Goal: Task Accomplishment & Management: Complete application form

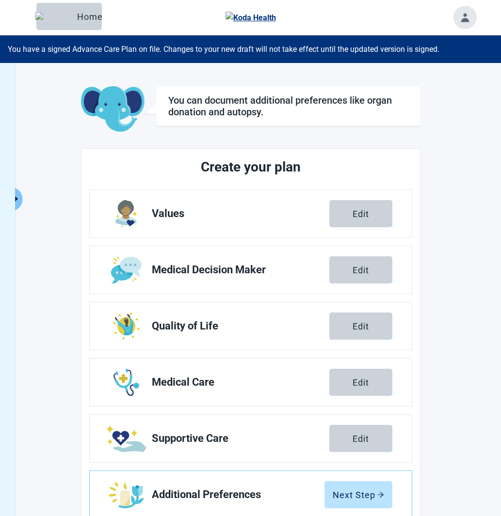
drag, startPoint x: 20, startPoint y: 198, endPoint x: 92, endPoint y: 157, distance: 83.4
click at [20, 198] on icon "caret-right" at bounding box center [15, 198] width 9 height 9
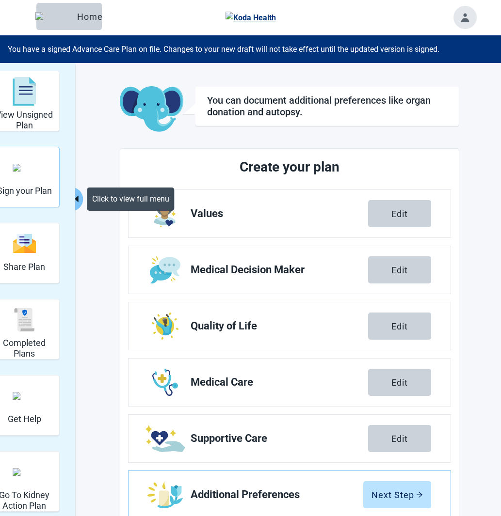
click at [40, 177] on div "Sign your Plan" at bounding box center [24, 167] width 55 height 36
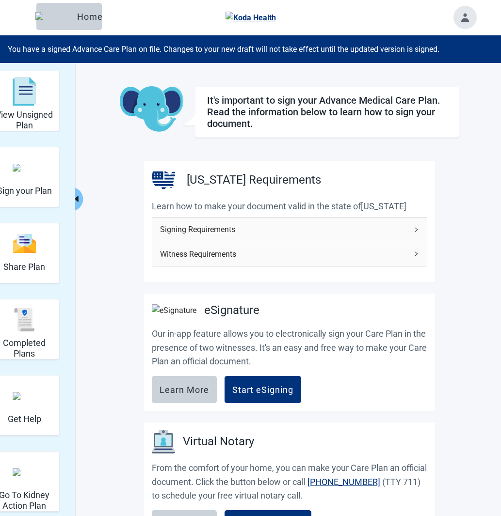
click at [75, 194] on icon "caret-left" at bounding box center [76, 198] width 9 height 9
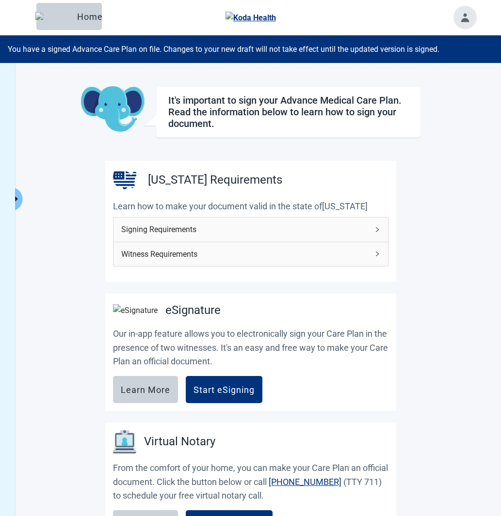
click at [211, 231] on span "Signing Requirements" at bounding box center [244, 229] width 247 height 12
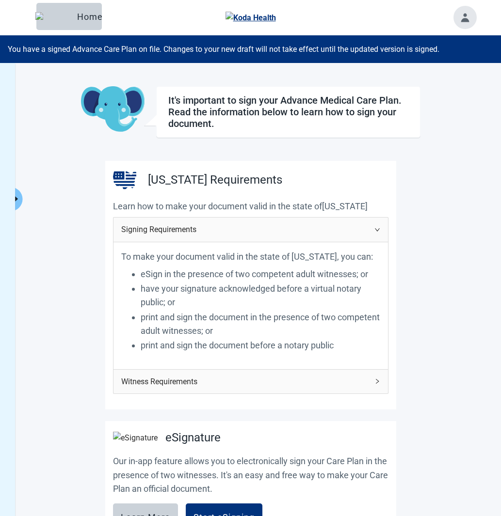
click at [211, 231] on span "Signing Requirements" at bounding box center [244, 229] width 247 height 12
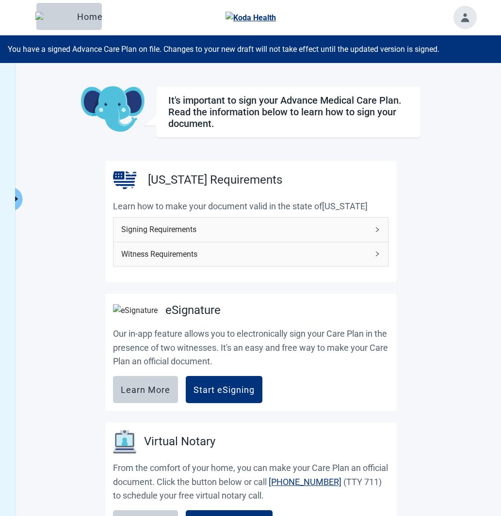
drag, startPoint x: 213, startPoint y: 263, endPoint x: 209, endPoint y: 253, distance: 10.0
click at [212, 260] on div "Witness Requirements" at bounding box center [250, 254] width 274 height 24
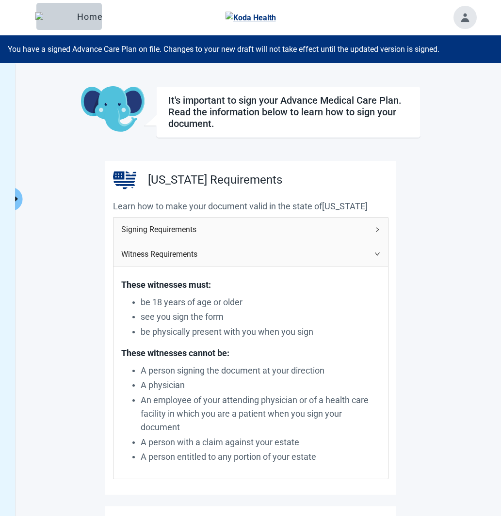
click at [209, 253] on span "Witness Requirements" at bounding box center [244, 254] width 247 height 12
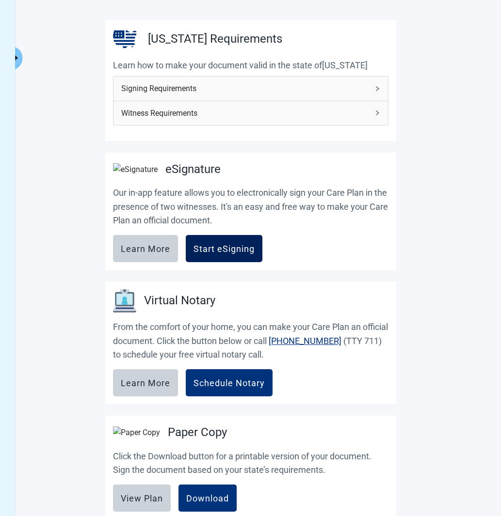
scroll to position [145, 0]
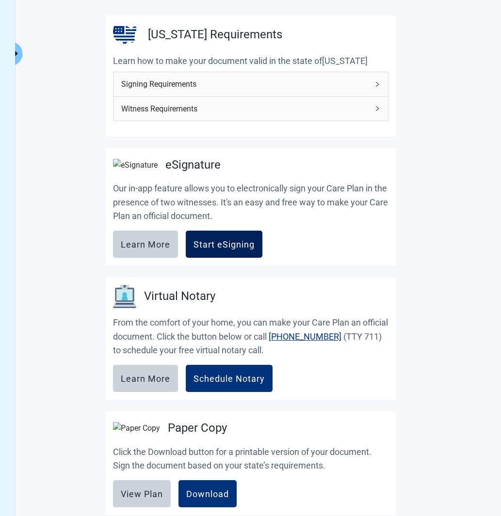
click at [202, 249] on div "Start eSigning" at bounding box center [223, 244] width 61 height 10
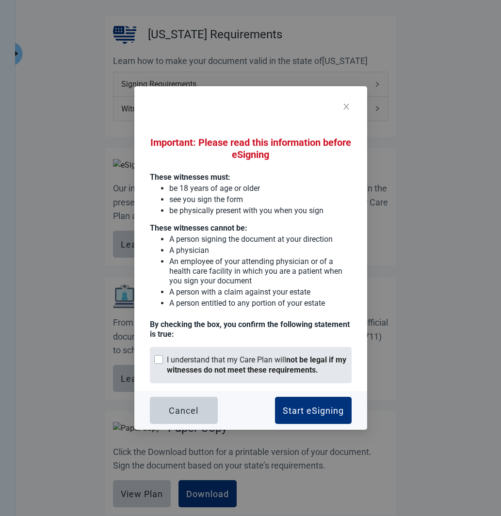
click at [235, 366] on strong "not be legal if my witnesses do not meet these requirements." at bounding box center [256, 364] width 179 height 19
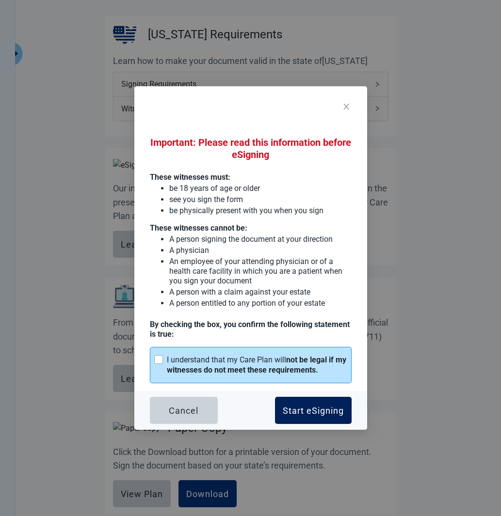
click at [313, 405] on button "Start eSigning" at bounding box center [313, 410] width 77 height 27
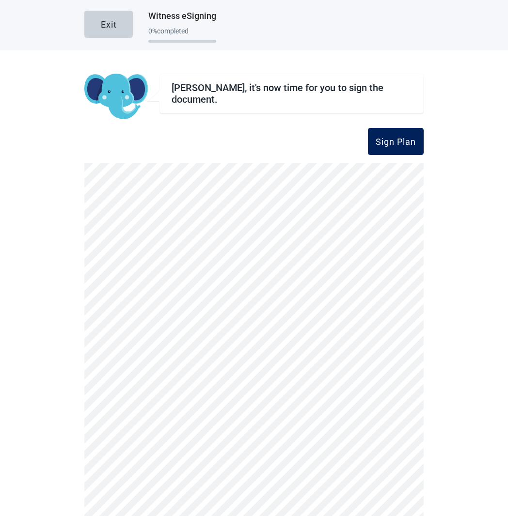
click at [387, 141] on div "Sign Plan" at bounding box center [396, 142] width 40 height 10
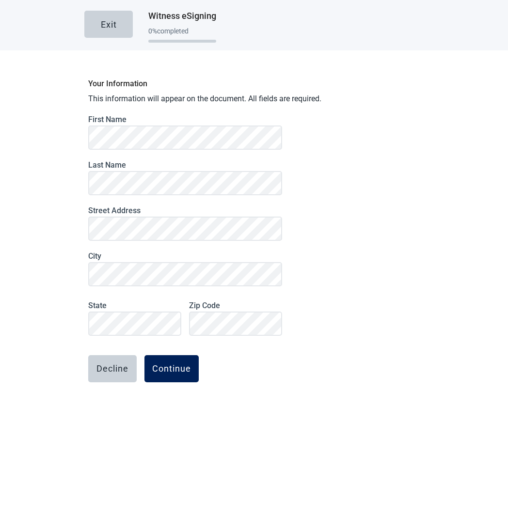
click at [173, 367] on div "Continue" at bounding box center [171, 369] width 39 height 10
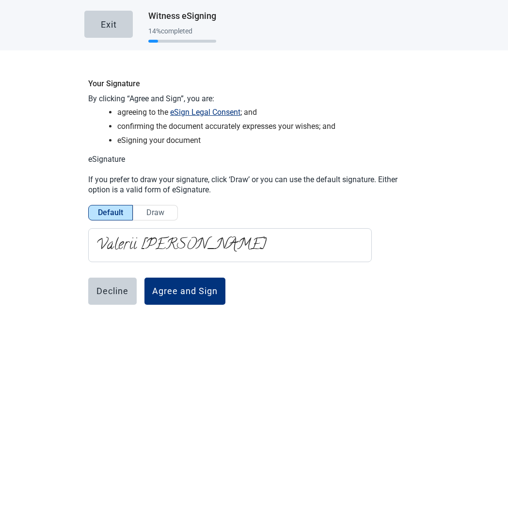
click at [153, 212] on span "Draw" at bounding box center [155, 212] width 18 height 9
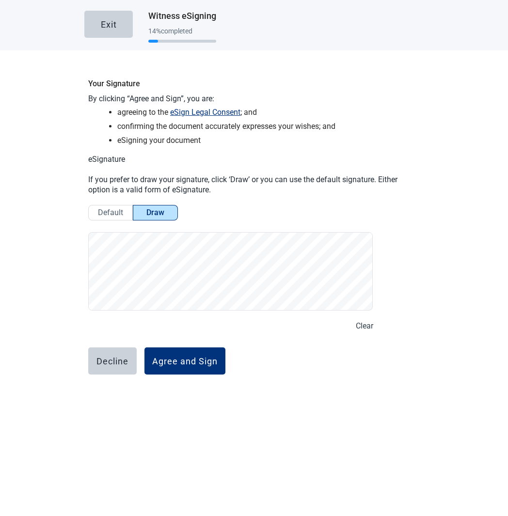
click at [364, 323] on button "Clear" at bounding box center [364, 326] width 17 height 12
click at [356, 324] on button "Clear" at bounding box center [364, 326] width 17 height 12
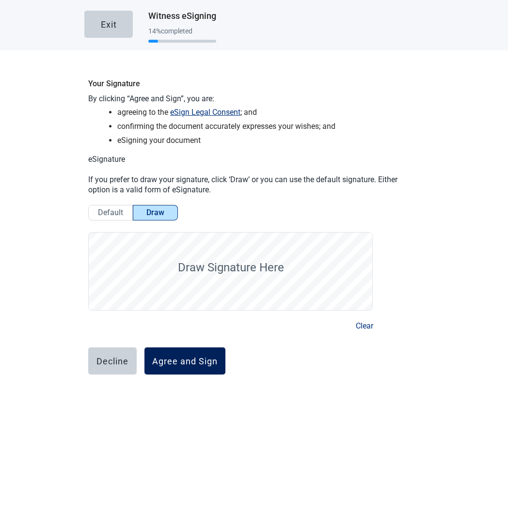
click at [169, 355] on button "Agree and Sign" at bounding box center [184, 360] width 81 height 27
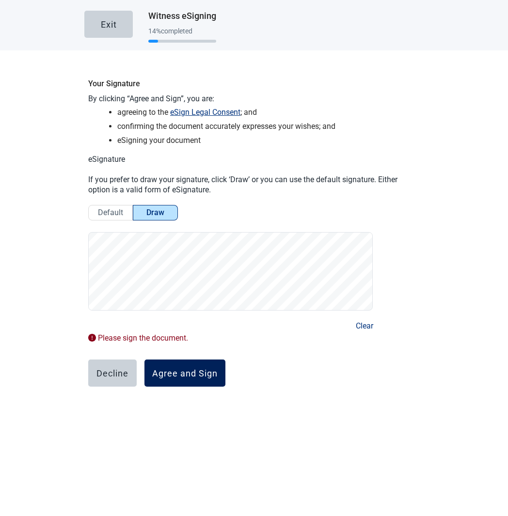
click at [207, 366] on button "Agree and Sign" at bounding box center [184, 373] width 81 height 27
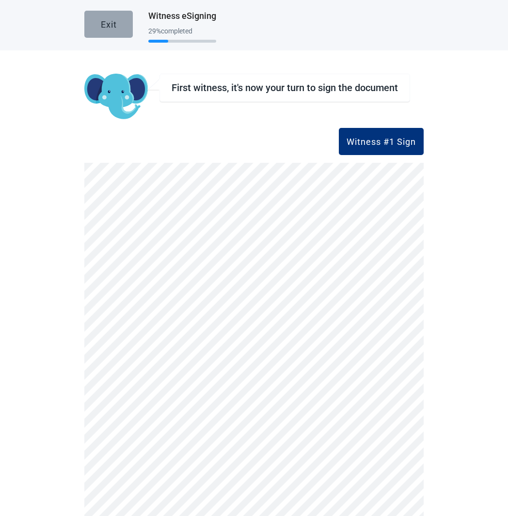
click at [110, 20] on div "Exit" at bounding box center [109, 24] width 16 height 10
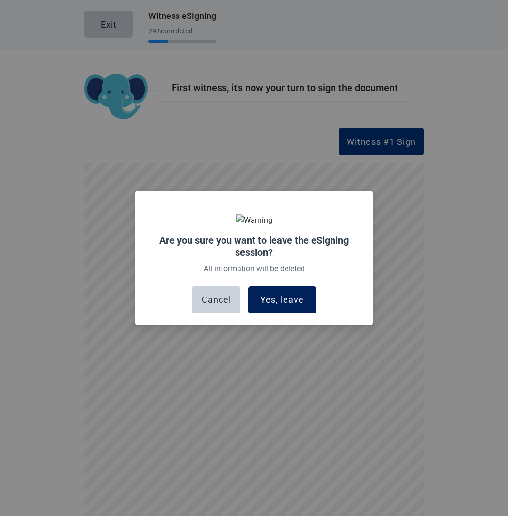
click at [298, 298] on div "Yes, leave" at bounding box center [282, 300] width 44 height 10
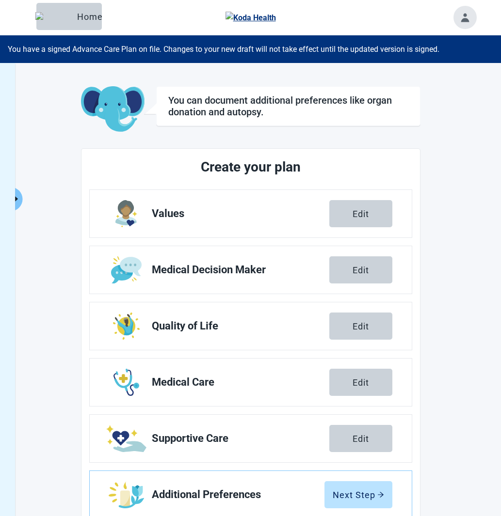
click at [20, 196] on icon "caret-right" at bounding box center [15, 198] width 9 height 9
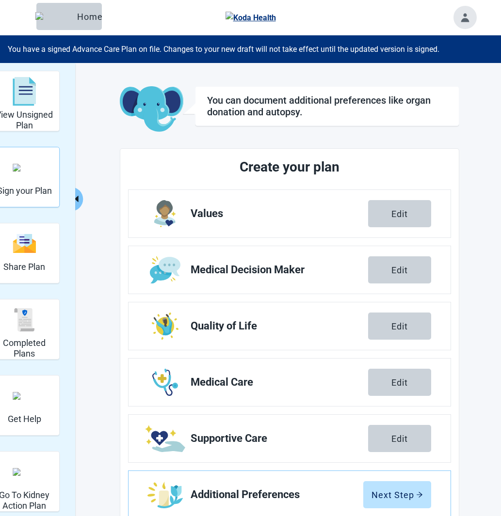
click at [45, 171] on div "Sign your Plan" at bounding box center [24, 167] width 55 height 36
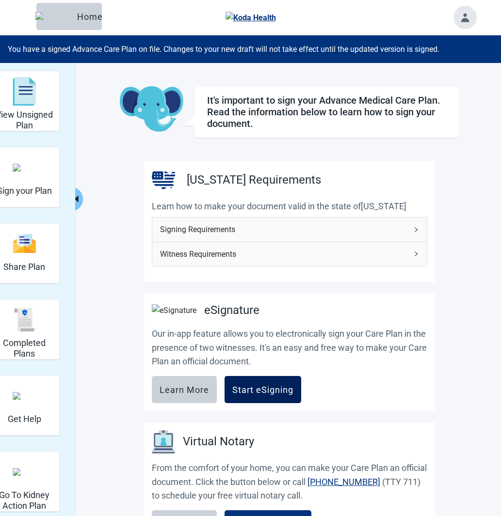
click at [268, 388] on button "Start eSigning" at bounding box center [262, 389] width 77 height 27
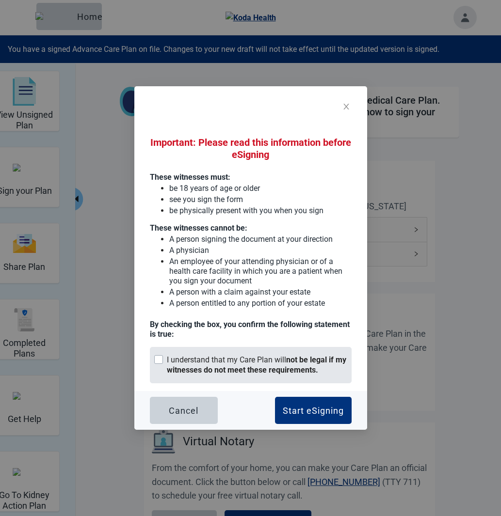
click at [278, 365] on strong "not be legal if my witnesses do not meet these requirements." at bounding box center [256, 364] width 179 height 19
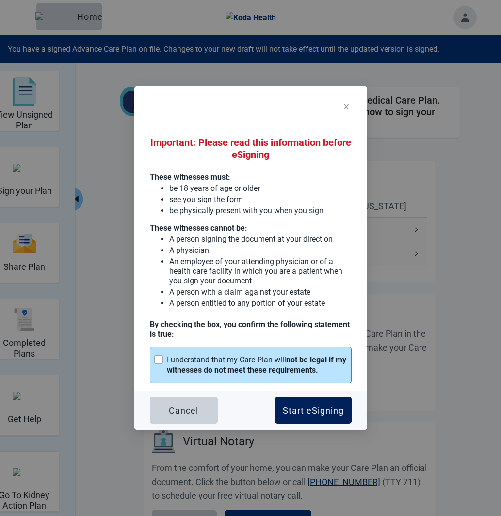
click at [315, 405] on button "Start eSigning" at bounding box center [313, 410] width 77 height 27
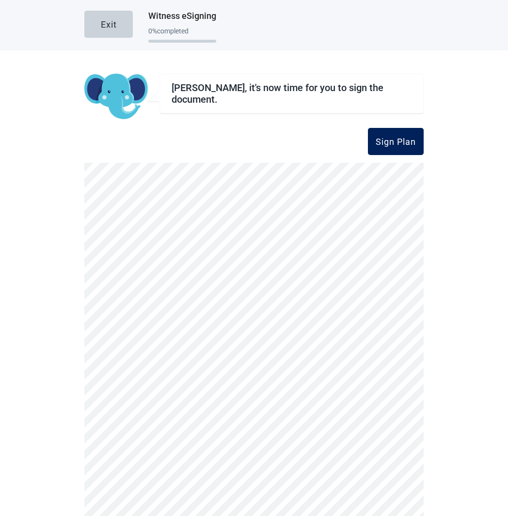
click at [376, 145] on div "Sign Plan" at bounding box center [396, 142] width 40 height 10
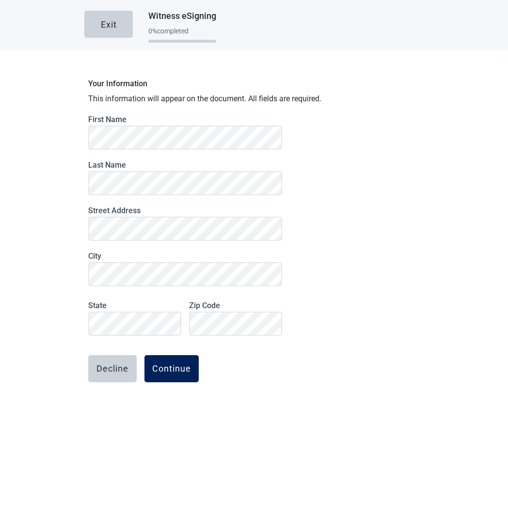
click at [162, 370] on div "Continue" at bounding box center [171, 369] width 39 height 10
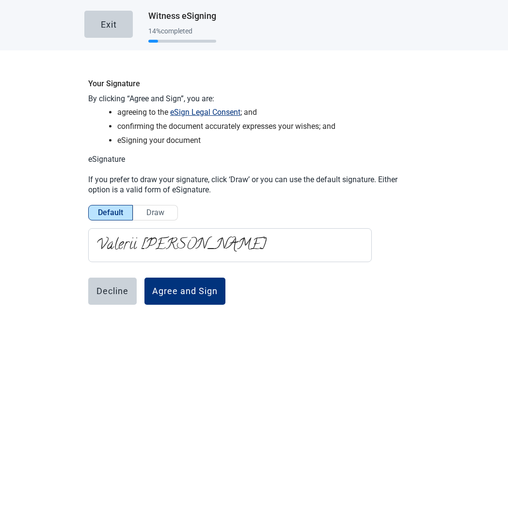
click at [155, 213] on span "Draw" at bounding box center [155, 212] width 18 height 9
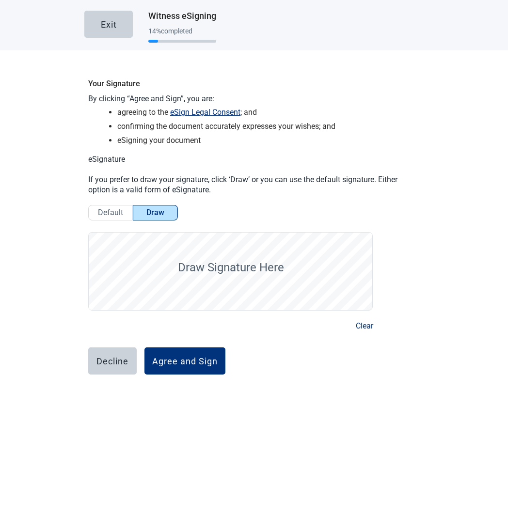
click at [98, 209] on span "Default" at bounding box center [110, 212] width 25 height 9
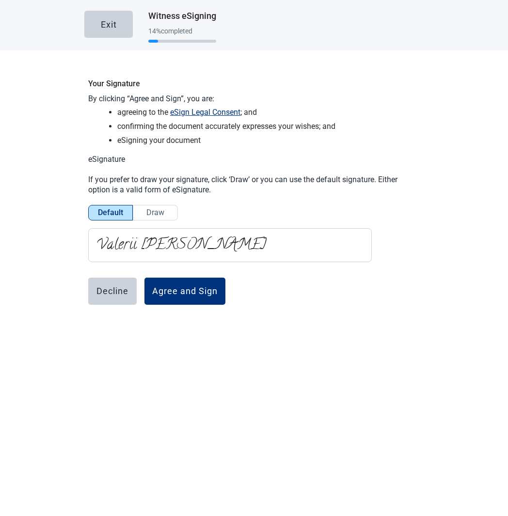
click at [141, 211] on label "Draw" at bounding box center [155, 213] width 45 height 16
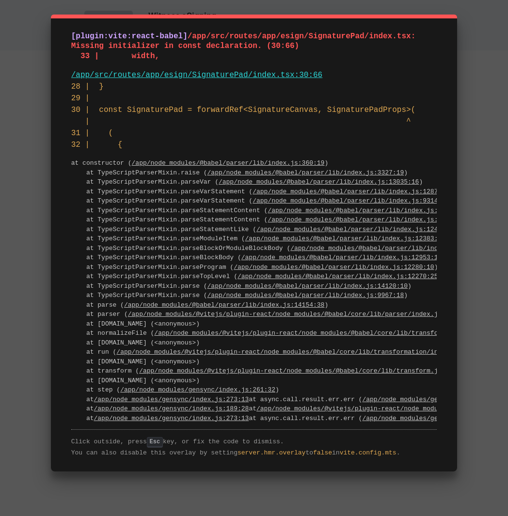
click at [461, 49] on div "[plugin:vite:react-babel] /app/src/routes/app/esign/SignaturePad/index.tsx: Mis…" at bounding box center [254, 258] width 508 height 516
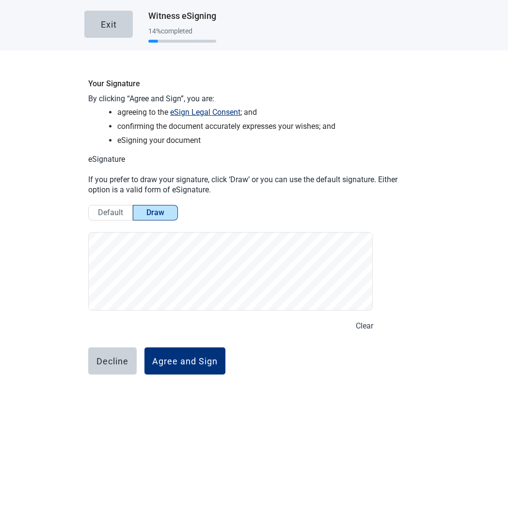
click at [359, 322] on button "Clear" at bounding box center [364, 326] width 17 height 12
click at [392, 267] on div "Main content" at bounding box center [253, 271] width 331 height 86
click at [366, 332] on div "Your Signature By clicking “Agree and Sign”, you are: agreeing to the eSign Leg…" at bounding box center [253, 251] width 339 height 355
click at [359, 322] on button "Clear" at bounding box center [364, 326] width 17 height 12
click at [220, 270] on p "Draw Signature Here" at bounding box center [231, 268] width 106 height 16
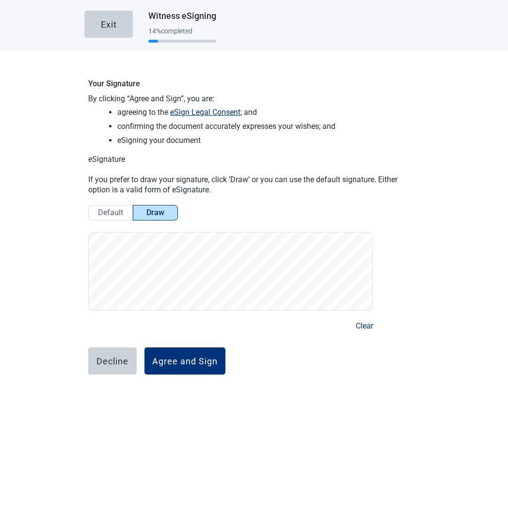
click at [351, 322] on div "Clear" at bounding box center [230, 326] width 285 height 12
click at [356, 327] on button "Clear" at bounding box center [364, 326] width 17 height 12
drag, startPoint x: 166, startPoint y: 254, endPoint x: 194, endPoint y: 263, distance: 29.4
click at [194, 263] on p "Draw Signature Here" at bounding box center [178, 260] width 106 height 16
click at [365, 325] on button "Clear" at bounding box center [364, 326] width 17 height 12
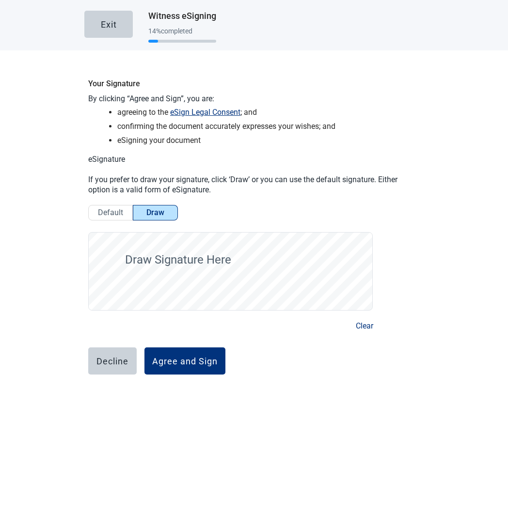
click at [218, 277] on div "Draw Signature Here" at bounding box center [253, 271] width 331 height 86
click at [358, 323] on button "Clear" at bounding box center [364, 326] width 17 height 12
click at [356, 328] on button "Clear" at bounding box center [364, 326] width 17 height 12
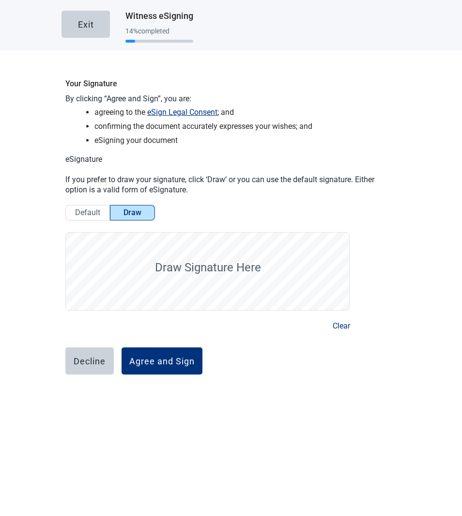
click at [69, 210] on label "Default" at bounding box center [87, 213] width 45 height 16
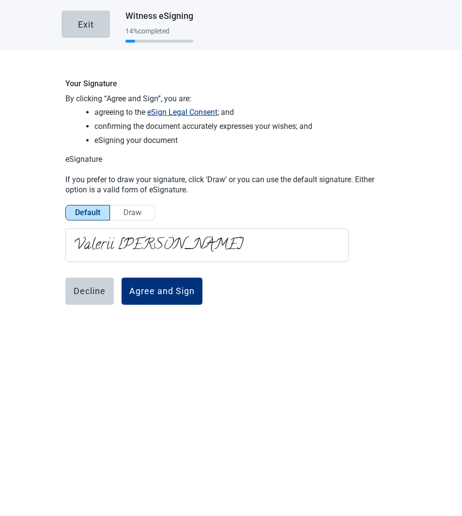
click at [119, 211] on label "Draw" at bounding box center [132, 213] width 45 height 16
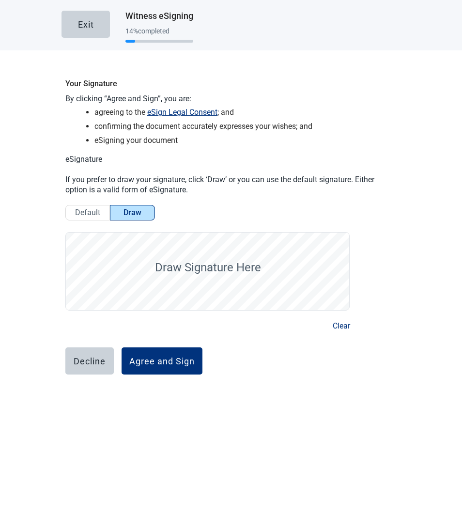
click at [65, 213] on label "Default" at bounding box center [87, 213] width 45 height 16
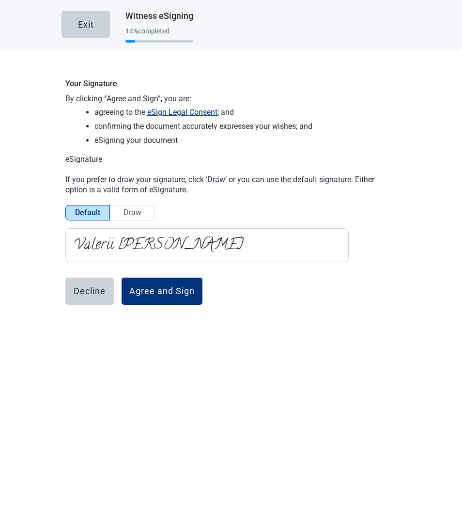
click at [132, 213] on span "Draw" at bounding box center [133, 212] width 18 height 9
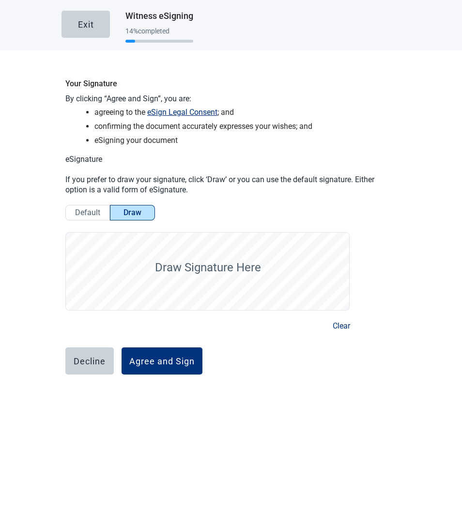
click at [83, 210] on span "Default" at bounding box center [87, 212] width 25 height 9
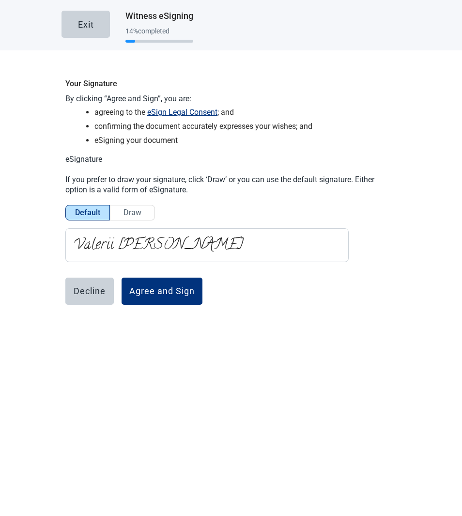
click at [108, 192] on p "If you prefer to draw your signature, click ‘Draw’ or you can use the default s…" at bounding box center [230, 184] width 331 height 21
click at [113, 213] on label "Draw" at bounding box center [132, 213] width 45 height 16
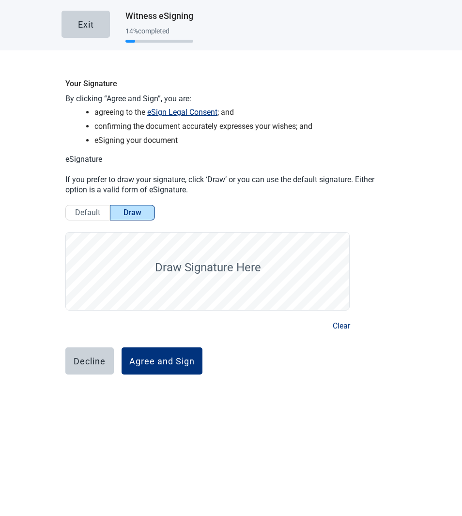
click at [91, 208] on span "Default" at bounding box center [87, 212] width 25 height 9
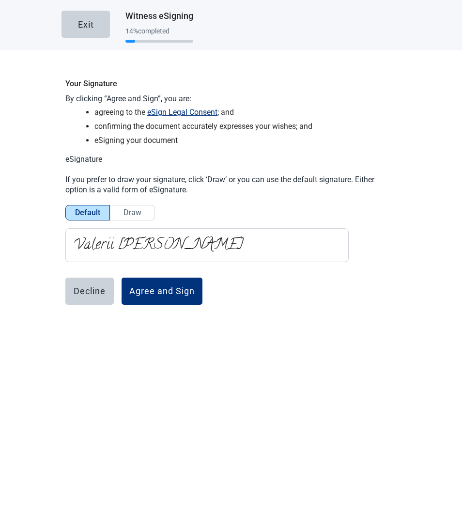
click at [133, 208] on span "Draw" at bounding box center [133, 212] width 18 height 9
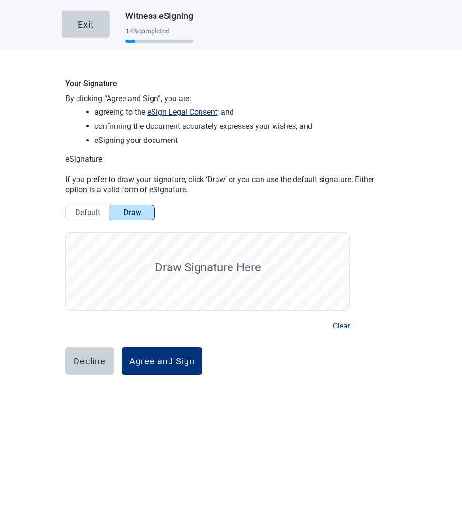
click at [93, 208] on span "Default" at bounding box center [87, 212] width 25 height 9
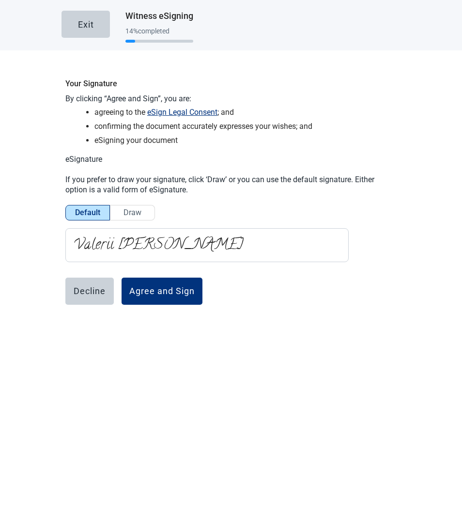
click at [124, 208] on span "Draw" at bounding box center [133, 212] width 18 height 9
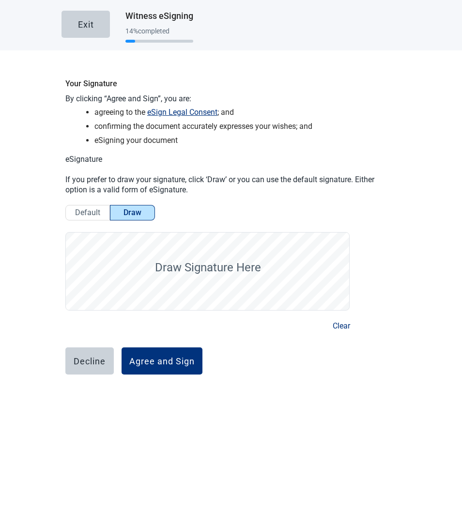
click at [95, 212] on span "Default" at bounding box center [87, 212] width 25 height 9
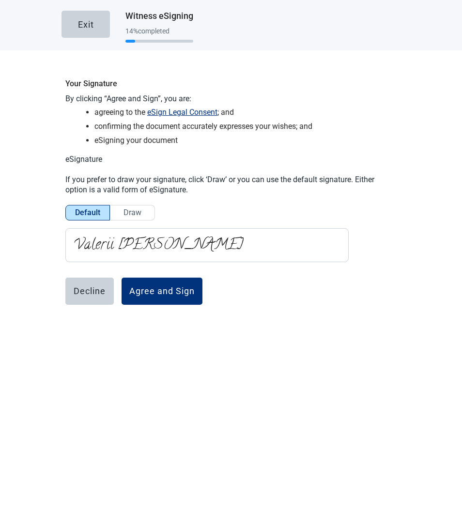
click at [143, 213] on label "Draw" at bounding box center [132, 213] width 45 height 16
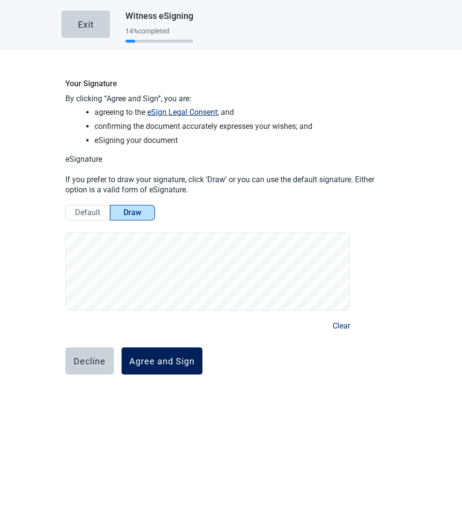
click at [178, 358] on div "Agree and Sign" at bounding box center [161, 361] width 65 height 10
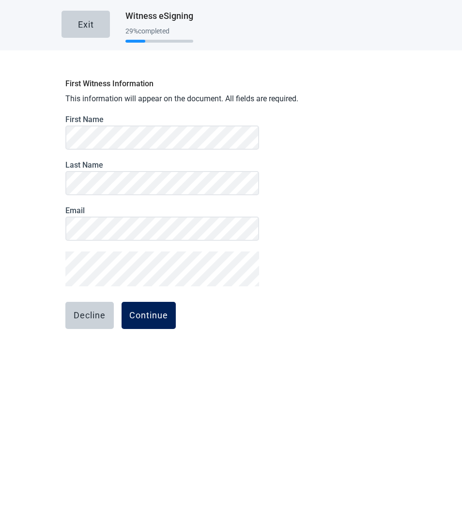
click at [140, 312] on div "Continue" at bounding box center [148, 316] width 39 height 10
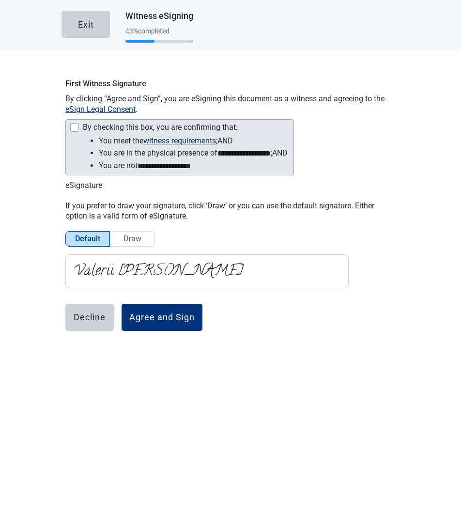
click at [91, 126] on div "By checking this box, you are confirming that:" at bounding box center [160, 127] width 155 height 9
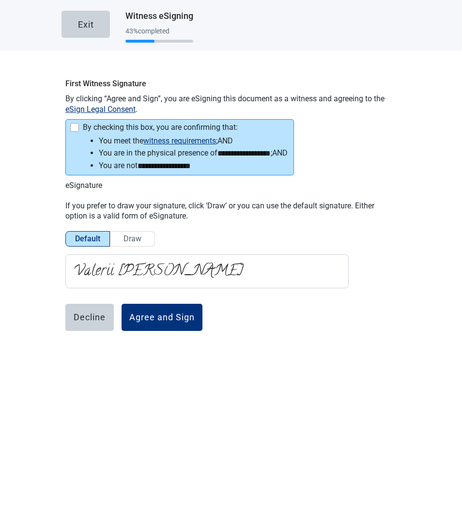
click at [98, 126] on div "By checking this box, you are confirming that:" at bounding box center [160, 127] width 155 height 9
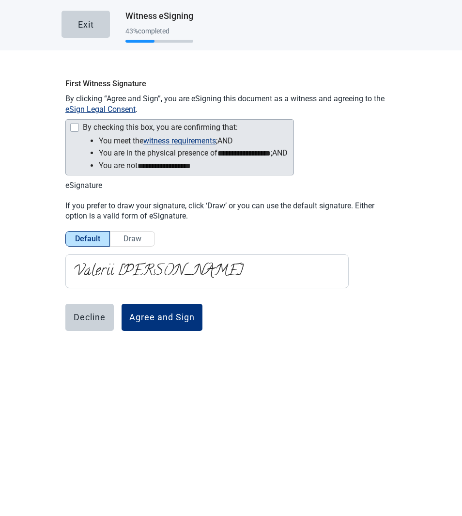
click at [106, 126] on div "By checking this box, you are confirming that:" at bounding box center [160, 127] width 155 height 9
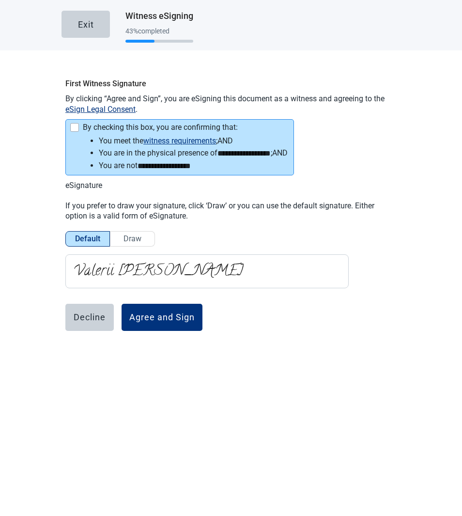
click at [137, 128] on div "By checking this box, you are confirming that:" at bounding box center [160, 127] width 155 height 9
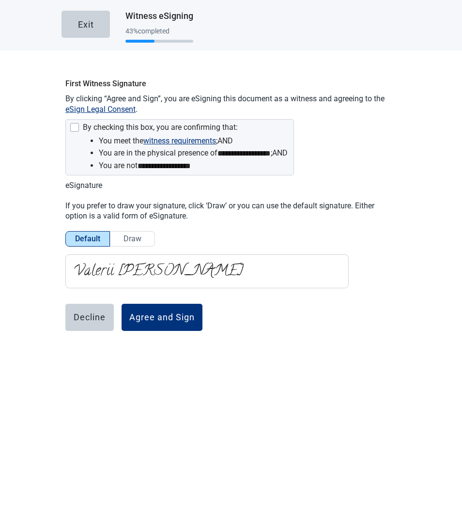
click at [166, 95] on p "By clicking “Agree and Sign”, you are eSigning this document as a witness and a…" at bounding box center [230, 104] width 331 height 21
click at [124, 235] on span "Draw" at bounding box center [133, 238] width 18 height 9
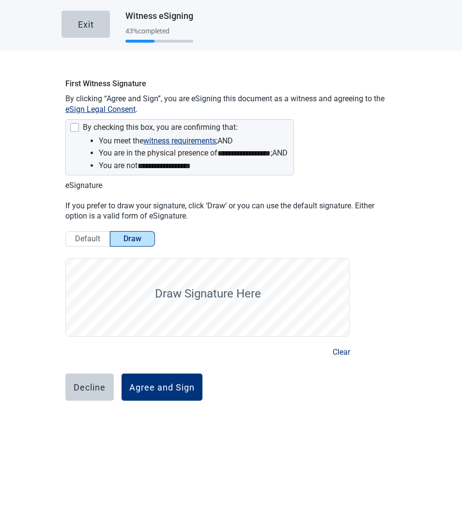
click at [82, 237] on span "Default" at bounding box center [87, 238] width 25 height 9
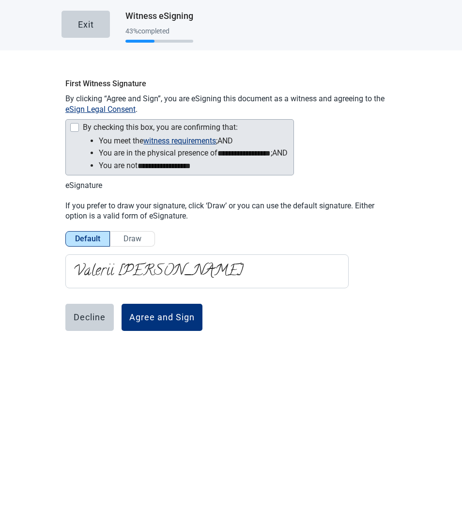
click at [120, 126] on div "By checking this box, you are confirming that:" at bounding box center [160, 127] width 155 height 9
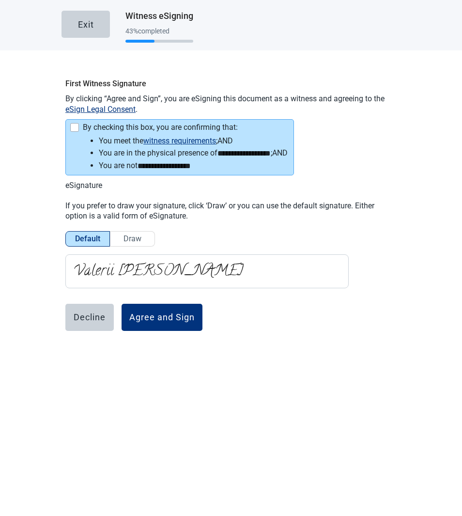
click at [136, 240] on span "Draw" at bounding box center [133, 238] width 18 height 9
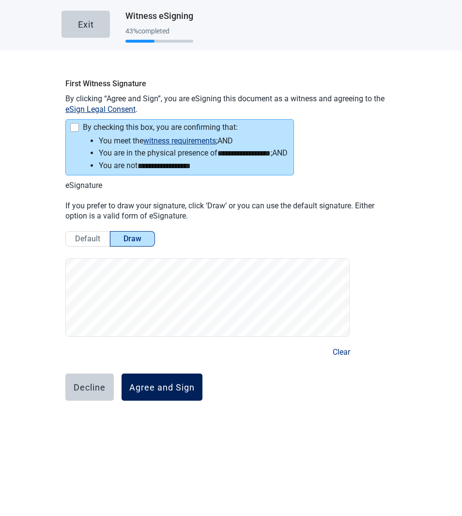
click at [175, 392] on div "Agree and Sign" at bounding box center [161, 387] width 65 height 10
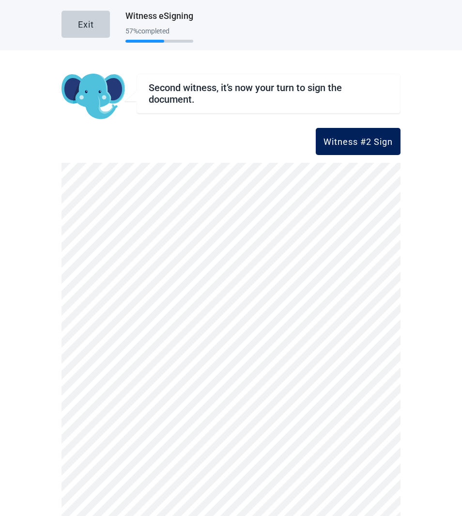
click at [332, 139] on div "Witness #2 Sign" at bounding box center [358, 142] width 69 height 10
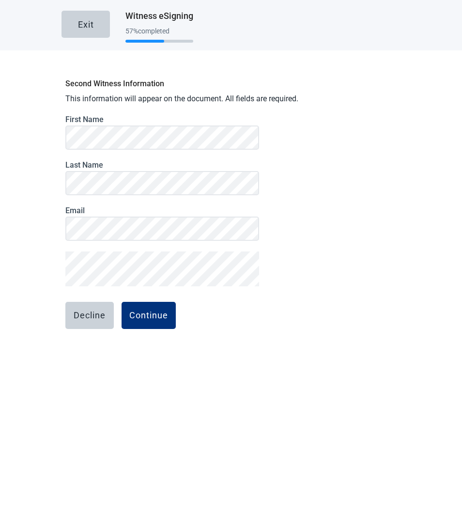
click at [137, 168] on label "Last Name" at bounding box center [162, 164] width 194 height 9
click at [139, 317] on div "Continue" at bounding box center [148, 316] width 39 height 10
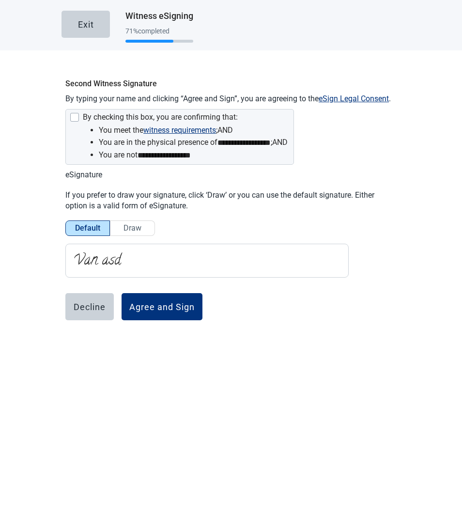
click at [124, 228] on span "Draw" at bounding box center [133, 227] width 18 height 9
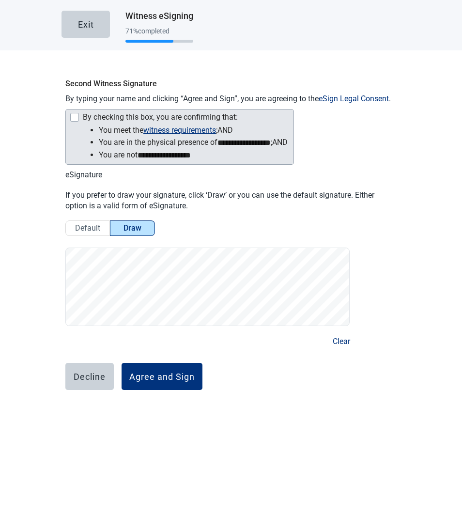
click at [100, 121] on div "By checking this box, you are confirming that:" at bounding box center [160, 117] width 155 height 9
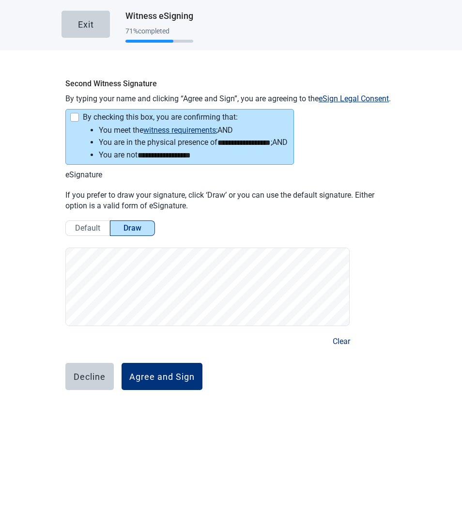
click at [178, 364] on button "Agree and Sign" at bounding box center [162, 376] width 81 height 27
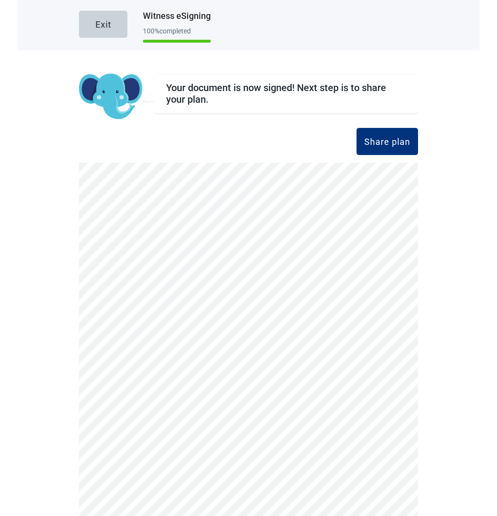
scroll to position [61, 0]
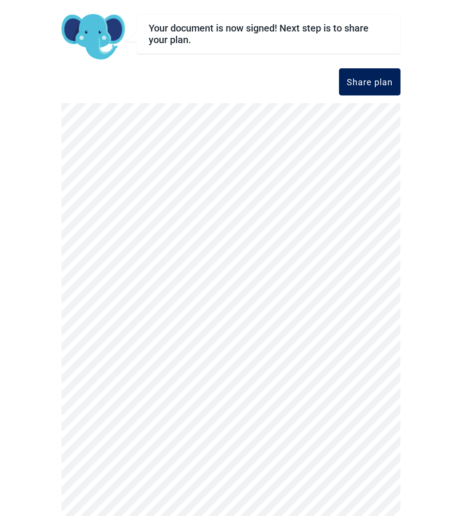
click at [378, 81] on div "Share plan" at bounding box center [370, 82] width 46 height 10
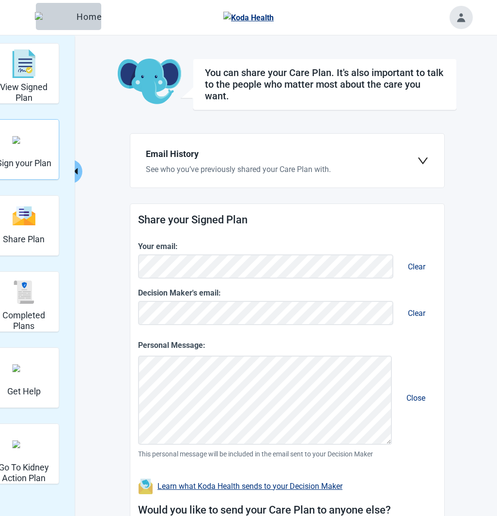
click at [32, 144] on img "Sign your Plan" at bounding box center [23, 140] width 23 height 8
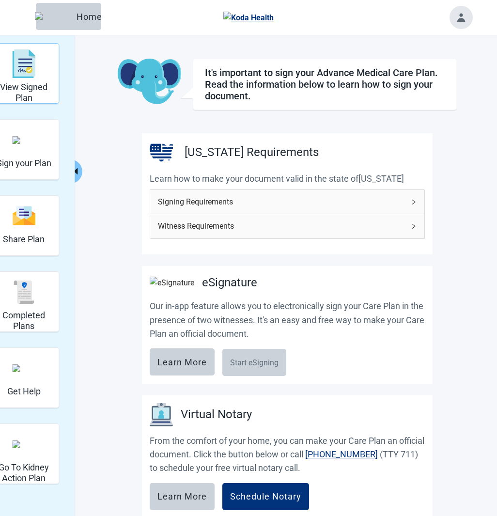
click at [35, 70] on img "View Signed Plan" at bounding box center [23, 63] width 23 height 29
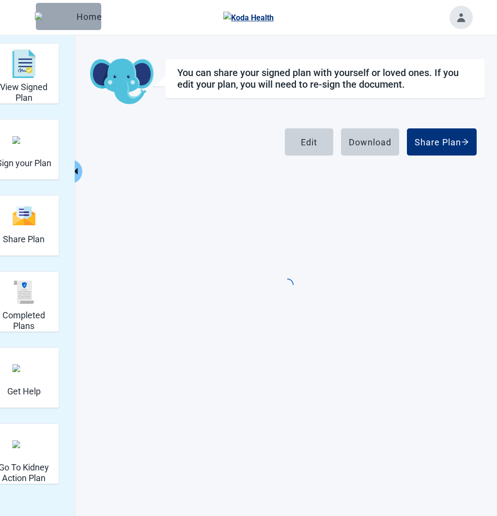
click at [83, 19] on div "Home" at bounding box center [69, 17] width 50 height 10
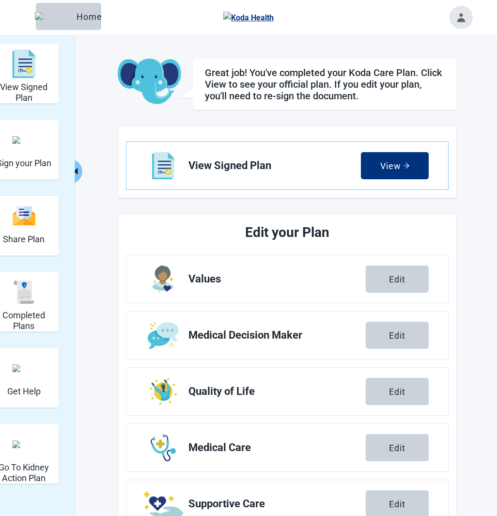
click at [443, 277] on link "Values Edit" at bounding box center [287, 278] width 322 height 47
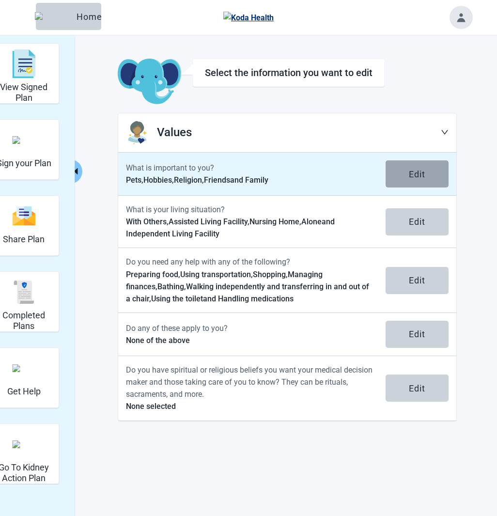
click at [419, 176] on div "Edit" at bounding box center [417, 174] width 16 height 10
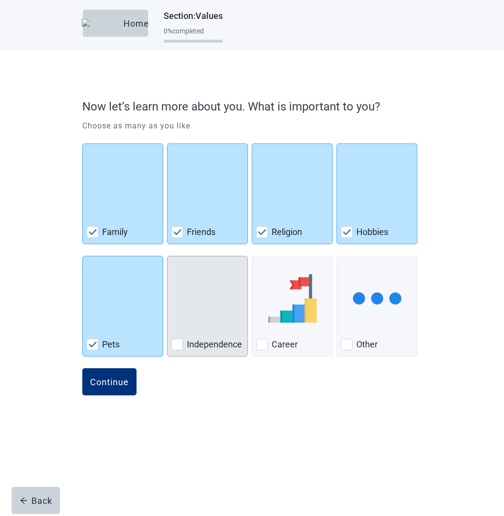
click at [208, 291] on img "Independence, checkbox, not checked" at bounding box center [208, 298] width 0 height 48
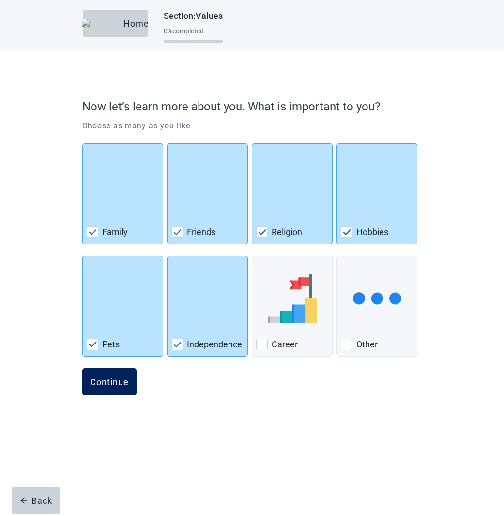
click at [110, 392] on button "Continue" at bounding box center [109, 381] width 54 height 27
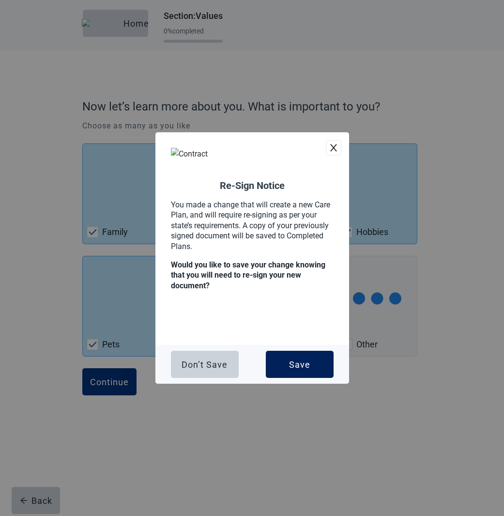
click at [293, 362] on div "Save" at bounding box center [299, 365] width 21 height 10
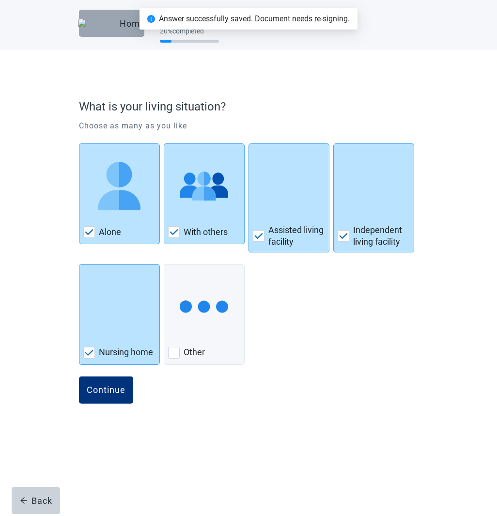
click at [122, 28] on div "Home" at bounding box center [112, 23] width 50 height 10
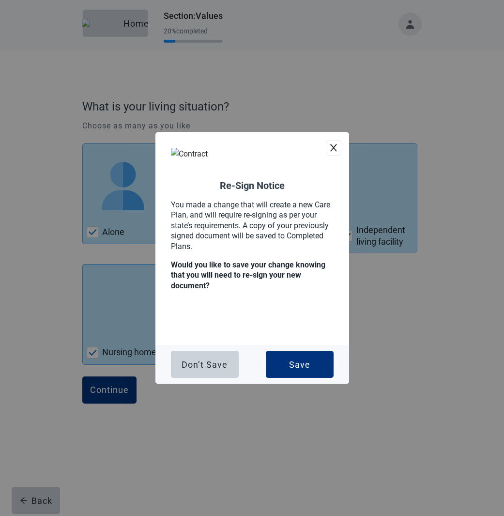
click at [337, 145] on icon "close" at bounding box center [334, 148] width 10 height 10
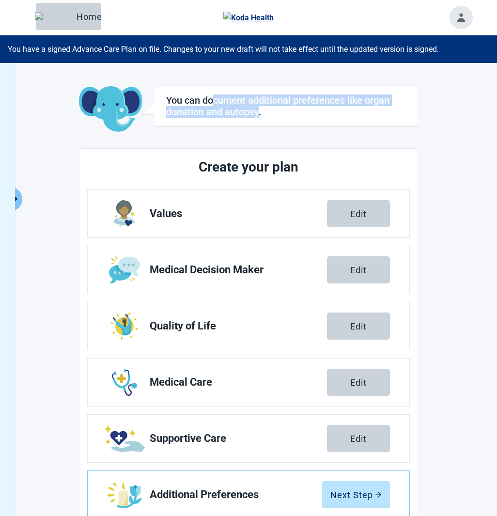
drag, startPoint x: 216, startPoint y: 104, endPoint x: 265, endPoint y: 112, distance: 49.6
click at [263, 111] on h1 "You can document additional preferences like organ donation and autopsy." at bounding box center [286, 105] width 240 height 23
click at [265, 112] on h1 "You can document additional preferences like organ donation and autopsy." at bounding box center [286, 105] width 240 height 23
drag, startPoint x: 253, startPoint y: 109, endPoint x: 171, endPoint y: 92, distance: 84.6
click at [171, 92] on div "You can document additional preferences like organ donation and autopsy." at bounding box center [286, 106] width 264 height 40
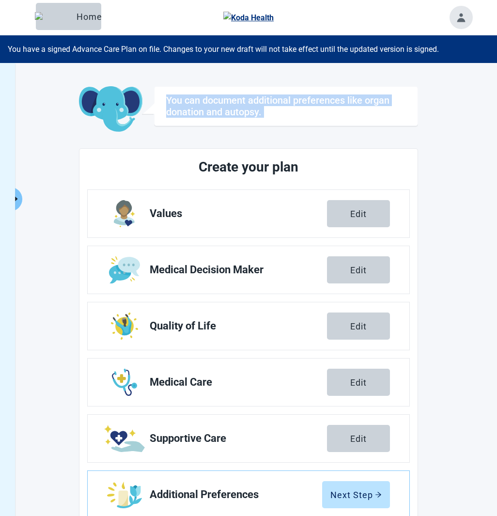
click at [171, 92] on div "You can document additional preferences like organ donation and autopsy." at bounding box center [286, 106] width 264 height 40
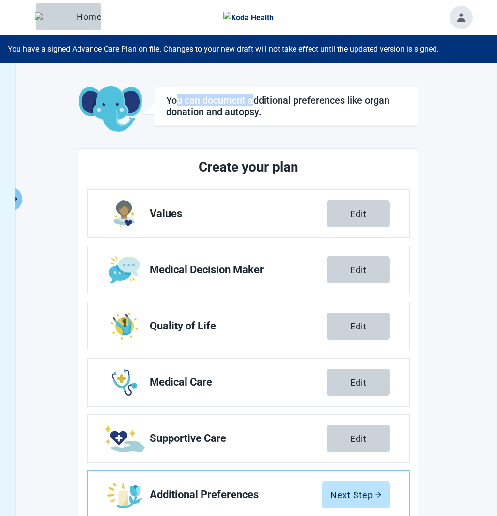
drag, startPoint x: 177, startPoint y: 94, endPoint x: 264, endPoint y: 103, distance: 87.6
click at [258, 102] on h1 "You can document additional preferences like organ donation and autopsy." at bounding box center [286, 105] width 240 height 23
click at [265, 103] on h1 "You can document additional preferences like organ donation and autopsy." at bounding box center [286, 105] width 240 height 23
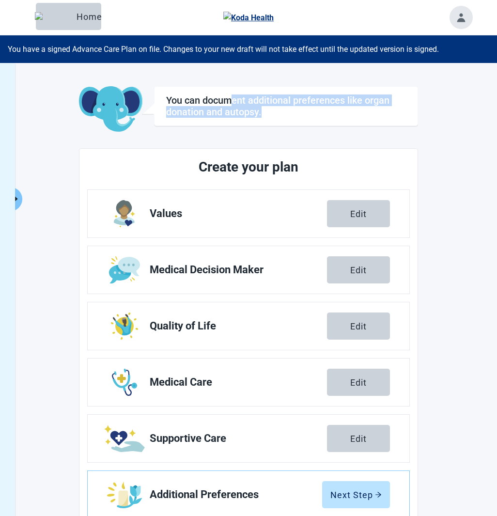
drag, startPoint x: 249, startPoint y: 107, endPoint x: 220, endPoint y: 96, distance: 30.8
click at [229, 100] on h1 "You can document additional preferences like organ donation and autopsy." at bounding box center [286, 105] width 240 height 23
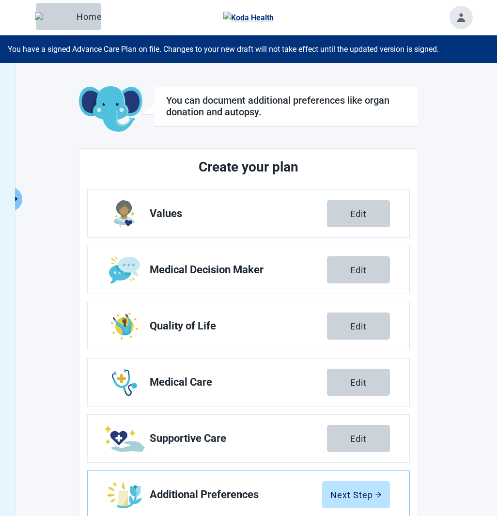
click at [220, 96] on h1 "You can document additional preferences like organ donation and autopsy." at bounding box center [286, 105] width 240 height 23
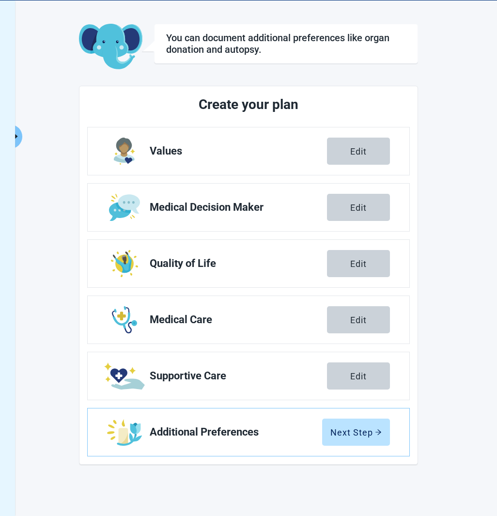
scroll to position [63, 0]
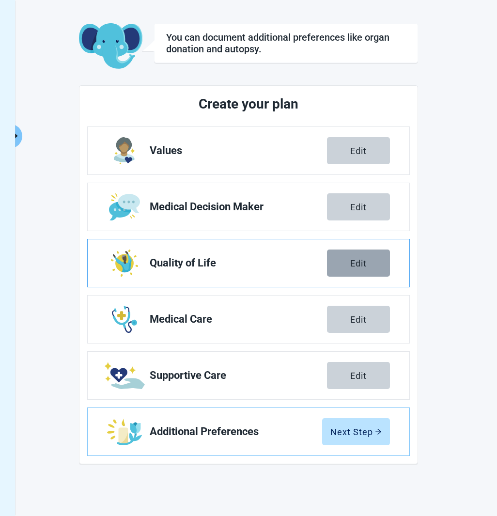
click at [359, 260] on div "Edit" at bounding box center [358, 263] width 16 height 10
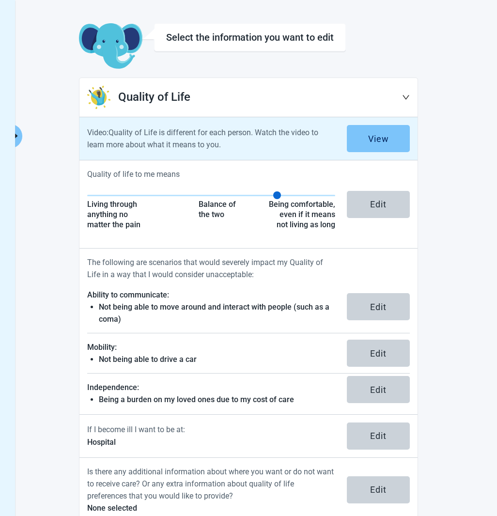
click at [396, 147] on button "View" at bounding box center [378, 138] width 63 height 27
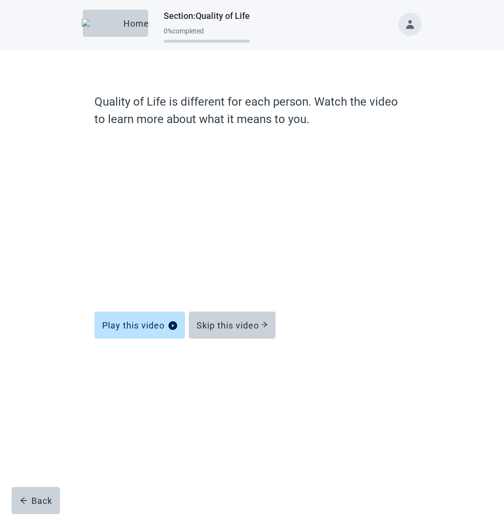
click at [232, 339] on form "Quality of Life is different for each person. Watch the video to learn more abo…" at bounding box center [251, 242] width 315 height 298
click at [232, 332] on button "Skip this video" at bounding box center [232, 325] width 87 height 27
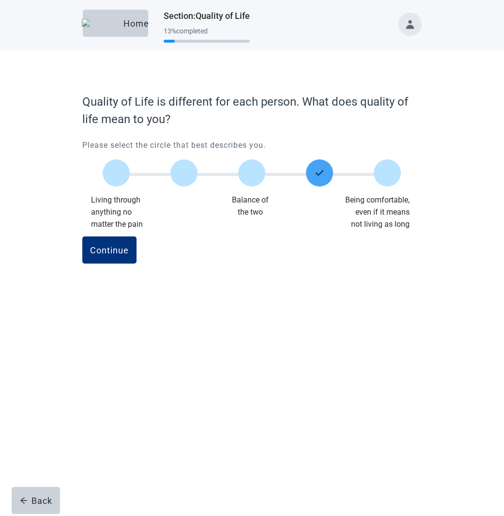
click at [314, 279] on div "Continue" at bounding box center [251, 260] width 339 height 48
click at [117, 28] on div "Home" at bounding box center [116, 23] width 50 height 10
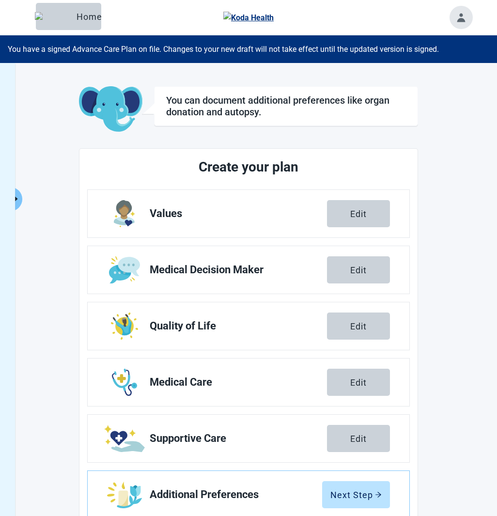
click at [20, 197] on icon "caret-right" at bounding box center [15, 198] width 9 height 9
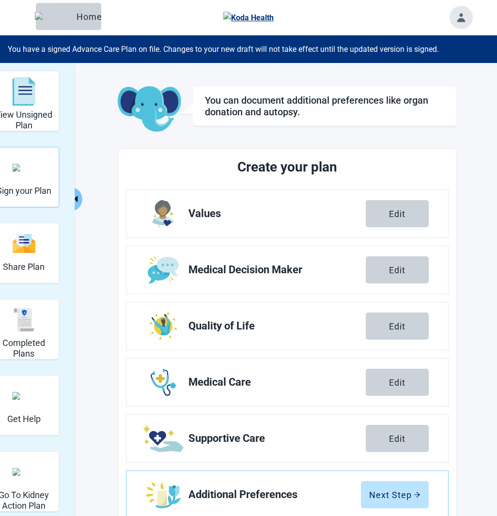
click at [43, 166] on div "Sign your Plan" at bounding box center [24, 167] width 55 height 36
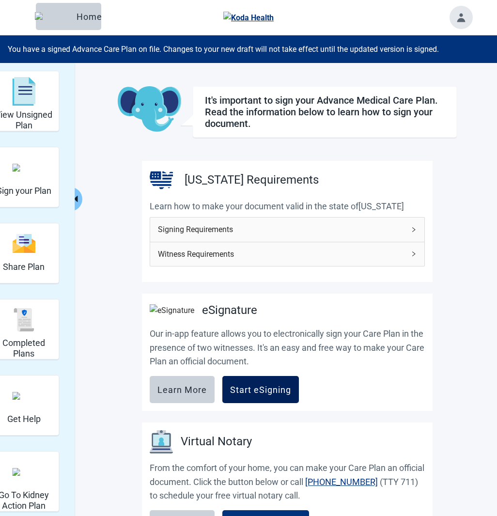
click at [272, 392] on div "Start eSigning" at bounding box center [260, 390] width 61 height 10
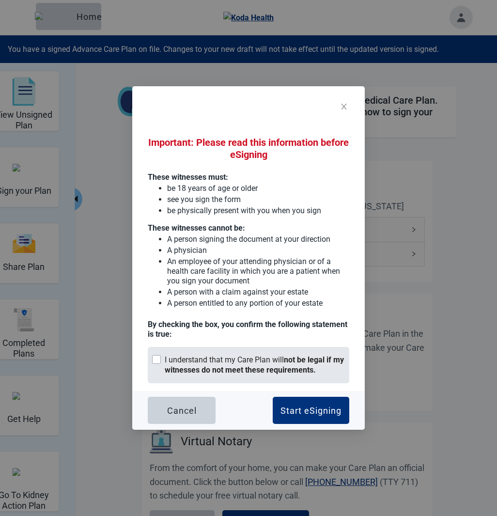
click at [282, 357] on div "I understand that my Care Plan will not be legal if my witnesses do not meet th…" at bounding box center [255, 365] width 180 height 20
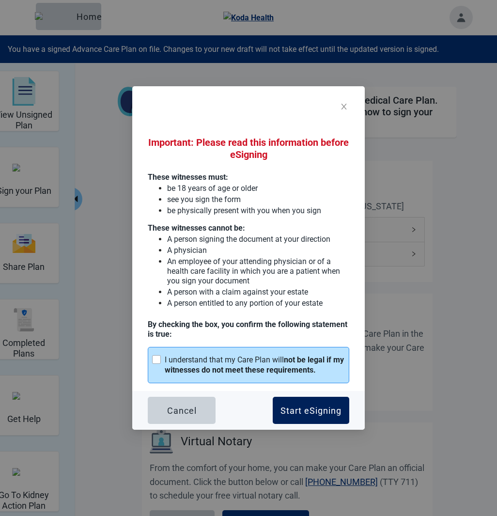
click at [310, 401] on button "Start eSigning" at bounding box center [311, 410] width 77 height 27
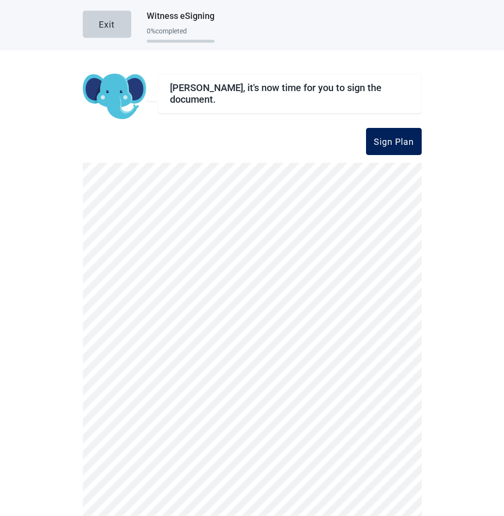
click at [390, 139] on div "Sign Plan" at bounding box center [394, 142] width 40 height 10
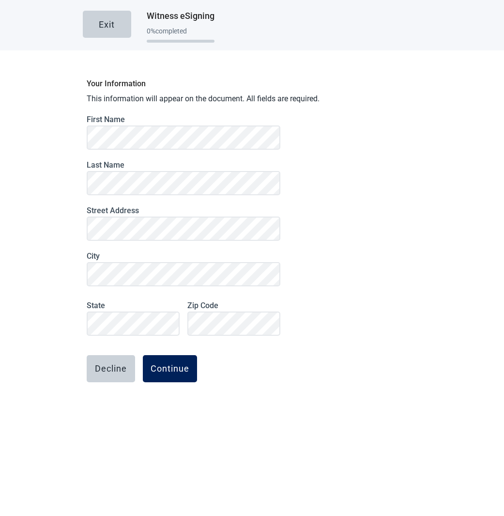
click at [177, 364] on div "Continue" at bounding box center [170, 369] width 39 height 10
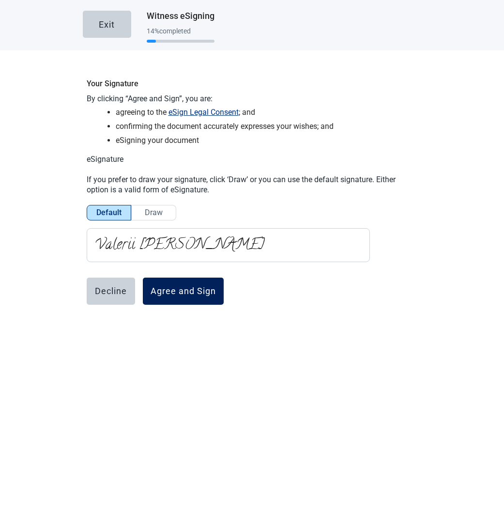
click at [177, 291] on div "Agree and Sign" at bounding box center [183, 291] width 65 height 10
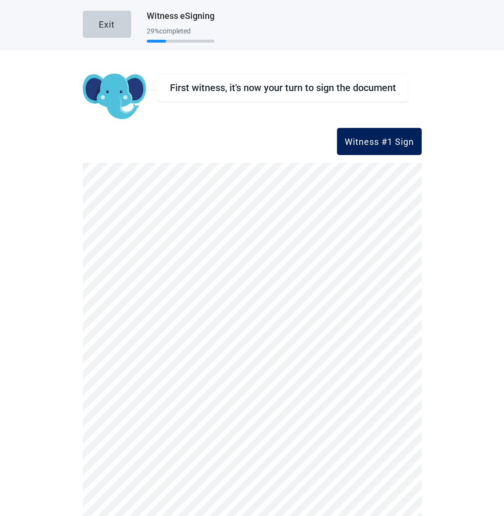
click at [372, 138] on div "Witness #1 Sign" at bounding box center [379, 142] width 69 height 10
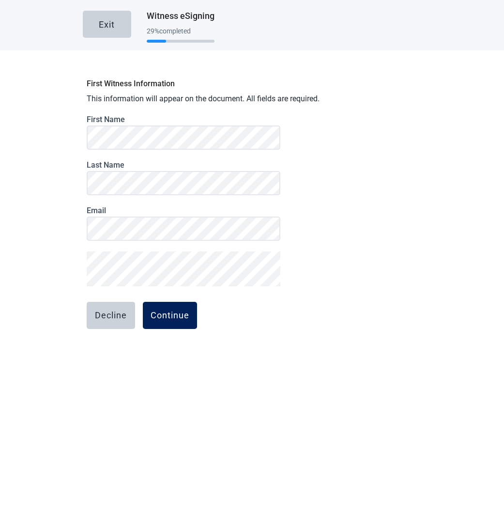
click at [169, 312] on div "Continue" at bounding box center [170, 316] width 39 height 10
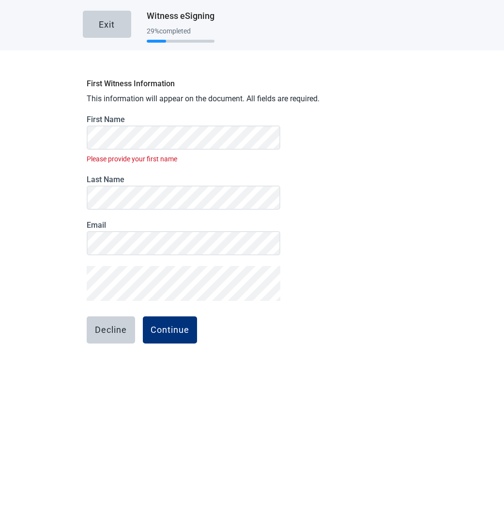
click at [315, 192] on div "First Witness Information This information will appear on the document. All fie…" at bounding box center [252, 236] width 339 height 324
click at [336, 187] on div "First Witness Information This information will appear on the document. All fie…" at bounding box center [252, 236] width 339 height 324
click at [378, 254] on div "First Witness Information This information will appear on the document. All fie…" at bounding box center [252, 236] width 339 height 324
click at [167, 319] on button "Continue" at bounding box center [170, 329] width 54 height 27
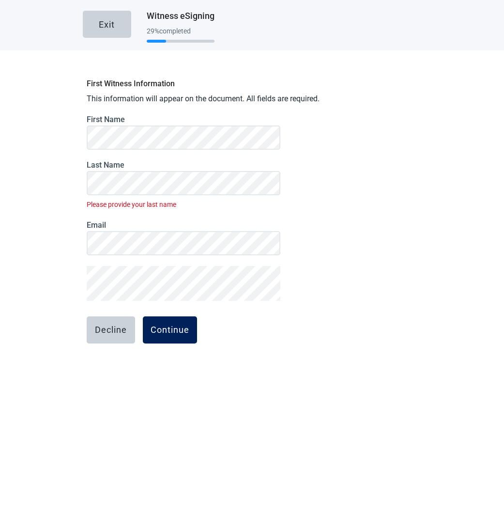
click at [176, 327] on div "Continue" at bounding box center [170, 330] width 39 height 10
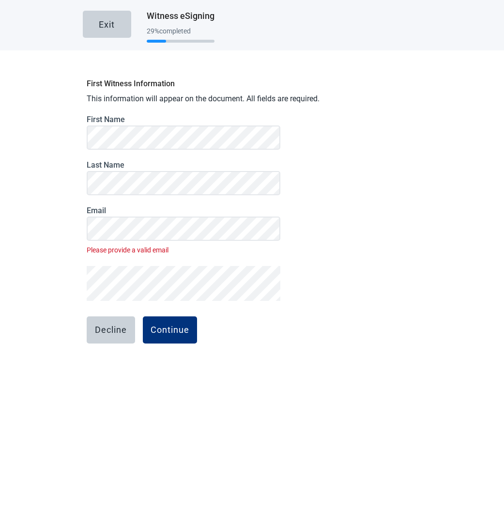
click at [392, 219] on div "First Witness Information This information will appear on the document. All fie…" at bounding box center [252, 236] width 339 height 324
click at [242, 329] on div "Decline Continue" at bounding box center [184, 329] width 194 height 27
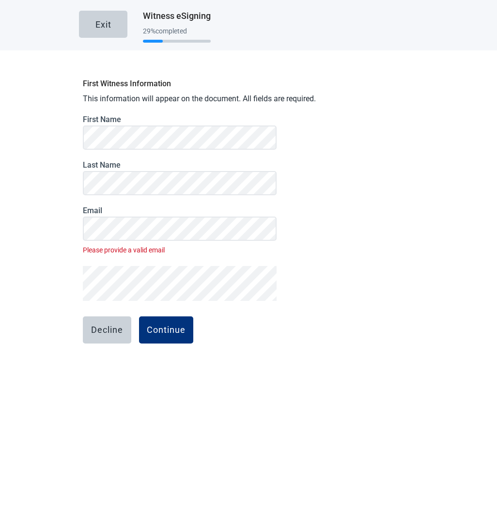
click at [205, 269] on body "Skip to main content Exit Witness eSigning 29 % completed First Witness Informa…" at bounding box center [248, 258] width 497 height 516
click at [349, 330] on div "First Witness Information This information will appear on the document. All fie…" at bounding box center [248, 236] width 339 height 324
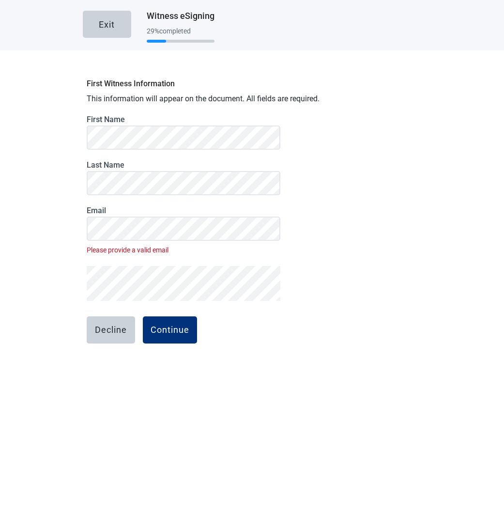
drag, startPoint x: 286, startPoint y: 319, endPoint x: 253, endPoint y: 306, distance: 35.9
click at [286, 319] on div "First Witness Information This information will appear on the document. All fie…" at bounding box center [252, 236] width 339 height 324
click at [183, 329] on div "Continue" at bounding box center [170, 330] width 39 height 10
click at [278, 329] on div "First Witness Information This information will appear on the document. All fie…" at bounding box center [252, 236] width 339 height 324
click at [359, 104] on div "First Witness Information This information will appear on the document. All fie…" at bounding box center [252, 236] width 339 height 324
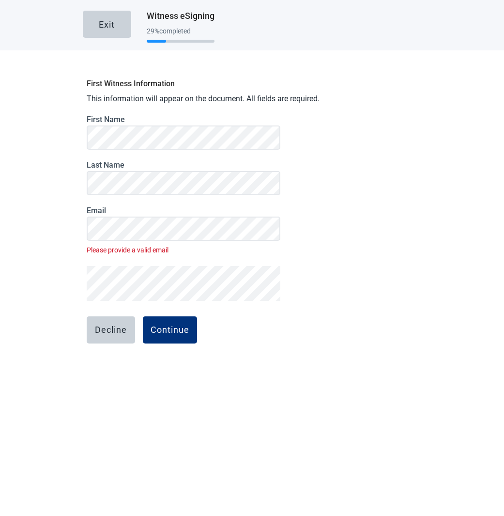
click at [356, 234] on div "First Witness Information This information will appear on the document. All fie…" at bounding box center [252, 236] width 339 height 324
click at [347, 242] on div "First Witness Information This information will appear on the document. All fie…" at bounding box center [252, 236] width 339 height 324
click at [443, 221] on main "Exit Witness eSigning 29 % completed First Witness Information This information…" at bounding box center [252, 199] width 504 height 398
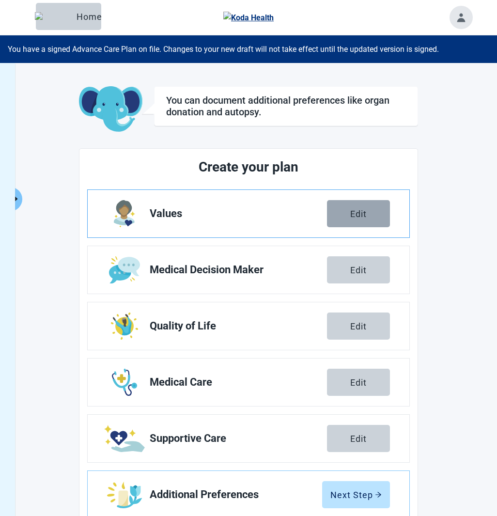
scroll to position [63, 0]
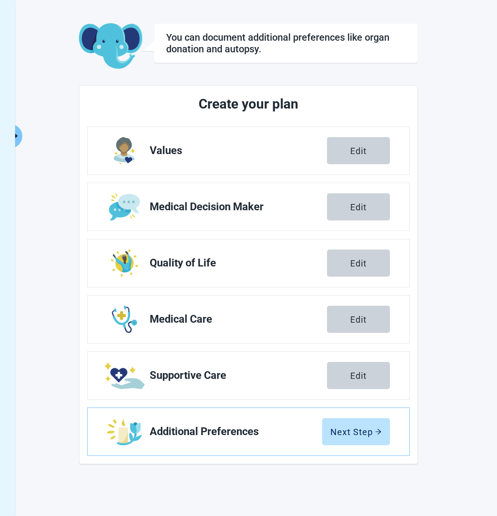
click at [23, 137] on main "You can document additional preferences like organ donation and autopsy. Create…" at bounding box center [249, 243] width 472 height 441
click at [21, 137] on button "Click to view full menu" at bounding box center [16, 136] width 12 height 24
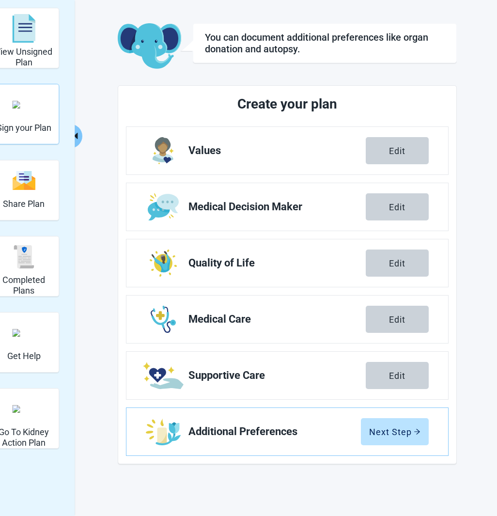
click at [45, 119] on div "Sign your Plan" at bounding box center [24, 104] width 55 height 36
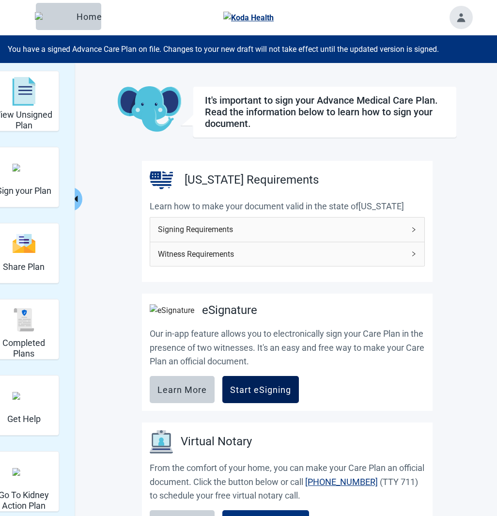
click at [249, 381] on button "Start eSigning" at bounding box center [260, 389] width 77 height 27
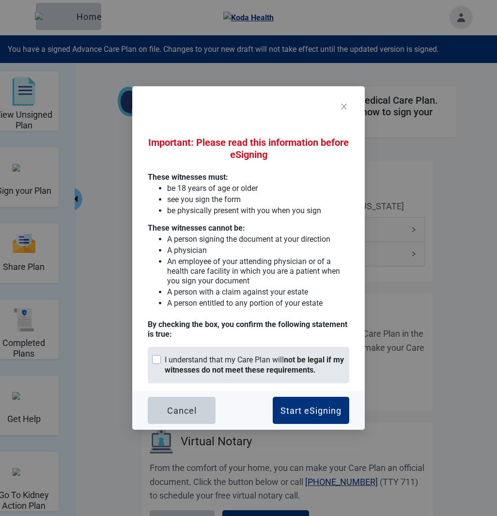
click at [274, 373] on strong "not be legal if my witnesses do not meet these requirements." at bounding box center [254, 364] width 179 height 19
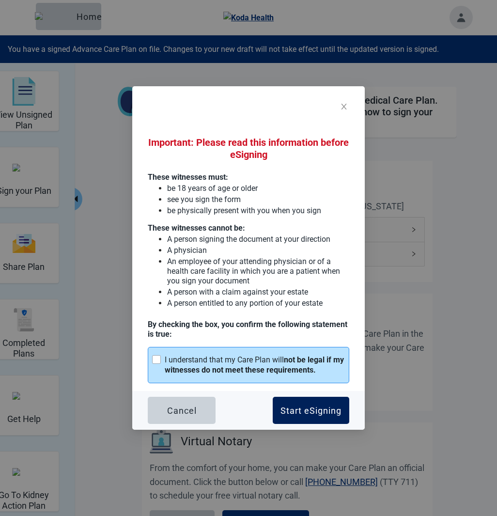
click at [311, 415] on div "Start eSigning" at bounding box center [311, 411] width 61 height 10
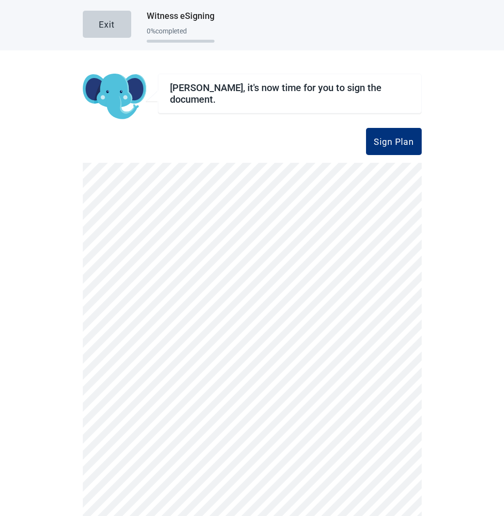
click at [389, 142] on div "Sign Plan" at bounding box center [394, 142] width 40 height 10
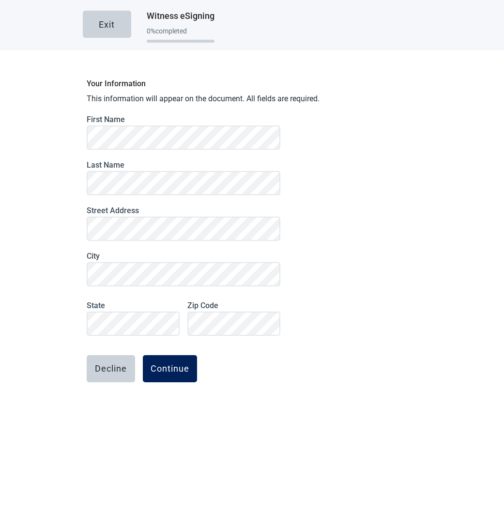
click at [172, 373] on div "Continue" at bounding box center [170, 369] width 39 height 10
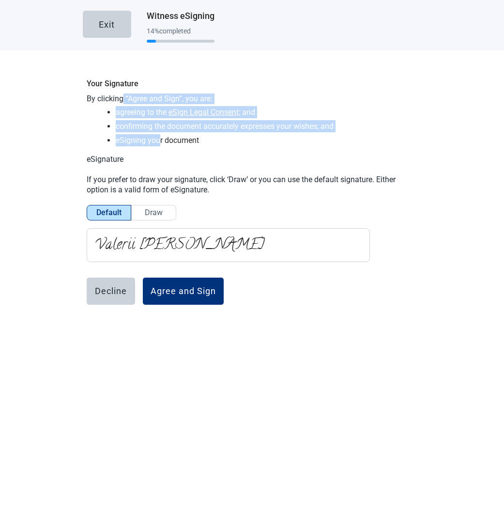
drag, startPoint x: 120, startPoint y: 100, endPoint x: 160, endPoint y: 138, distance: 55.5
click at [158, 137] on div "Your Signature By clicking “Agree and Sign”, you are: agreeing to the eSign Leg…" at bounding box center [252, 216] width 339 height 285
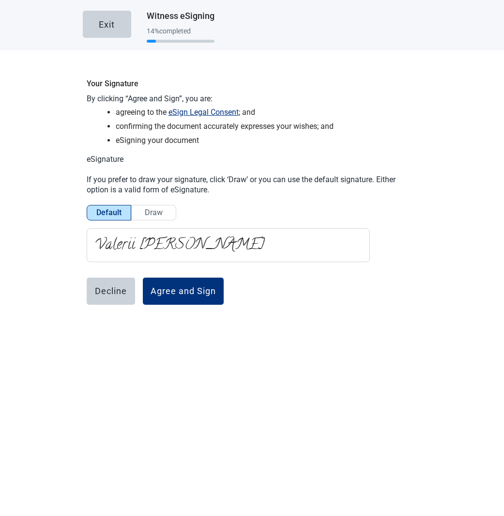
click at [161, 138] on li "eSigning your document" at bounding box center [267, 140] width 302 height 12
drag, startPoint x: 87, startPoint y: 80, endPoint x: 127, endPoint y: 81, distance: 39.7
click at [127, 81] on h2 "Your Signature" at bounding box center [252, 84] width 331 height 12
click at [142, 81] on h2 "Your Signature" at bounding box center [252, 84] width 331 height 12
drag, startPoint x: 132, startPoint y: 82, endPoint x: 87, endPoint y: 80, distance: 45.1
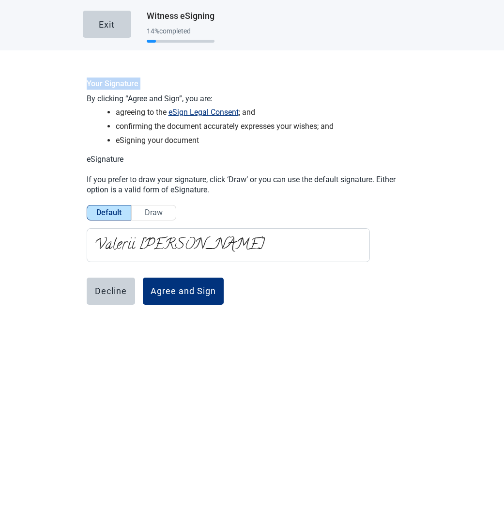
click at [87, 80] on h2 "Your Signature" at bounding box center [252, 84] width 331 height 12
copy h2 "Your Signature"
click at [113, 26] on button "Exit" at bounding box center [107, 24] width 48 height 27
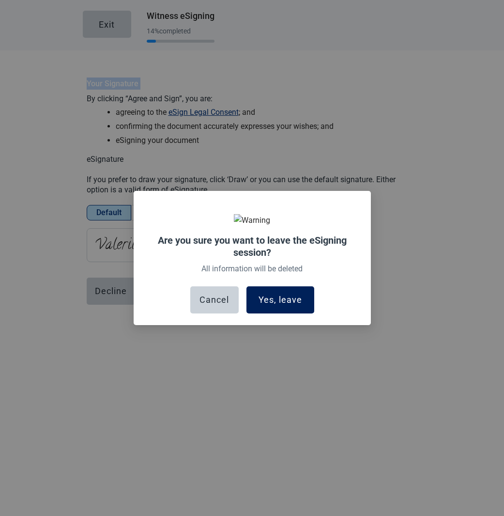
click at [281, 292] on button "Yes, leave" at bounding box center [281, 299] width 68 height 27
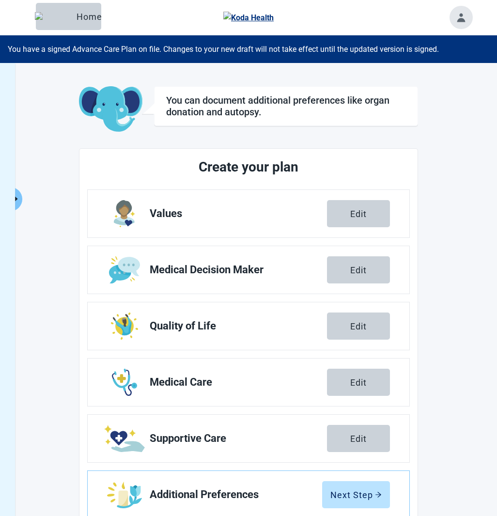
click at [20, 199] on icon "caret-right" at bounding box center [15, 198] width 9 height 9
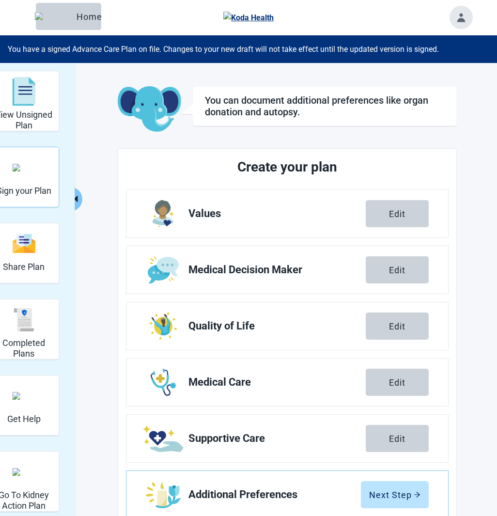
click at [32, 172] on img "Sign your Plan" at bounding box center [23, 168] width 23 height 8
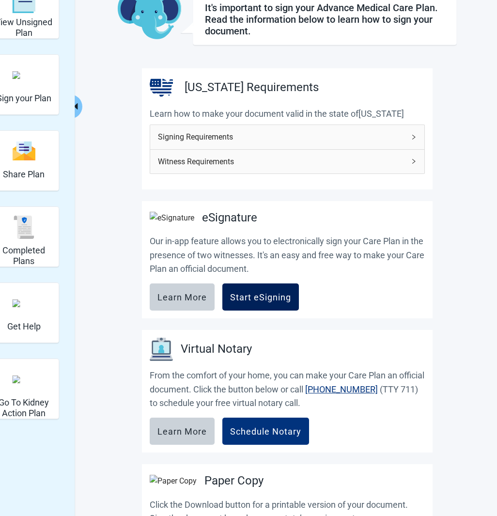
scroll to position [97, 0]
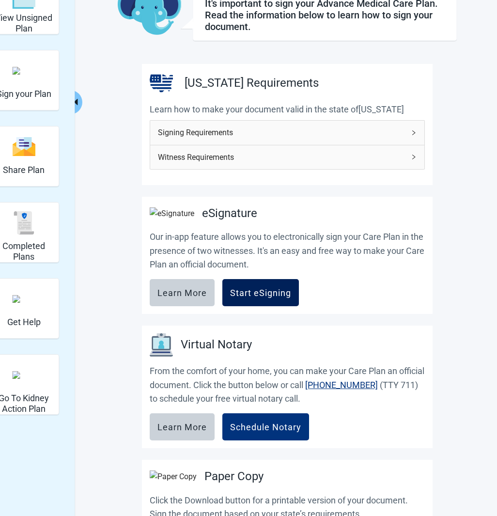
click at [276, 295] on div "Start eSigning" at bounding box center [260, 293] width 61 height 10
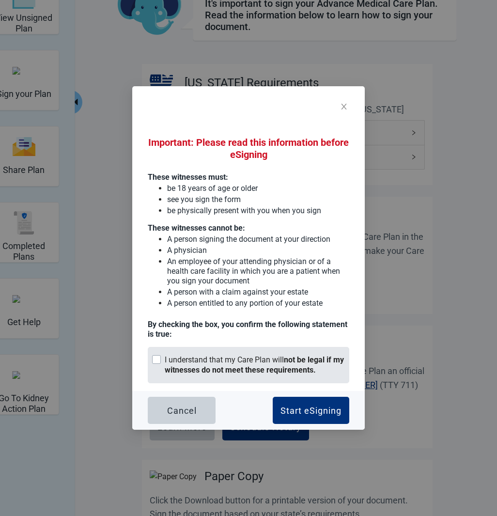
click at [250, 368] on strong "not be legal if my witnesses do not meet these requirements." at bounding box center [254, 364] width 179 height 19
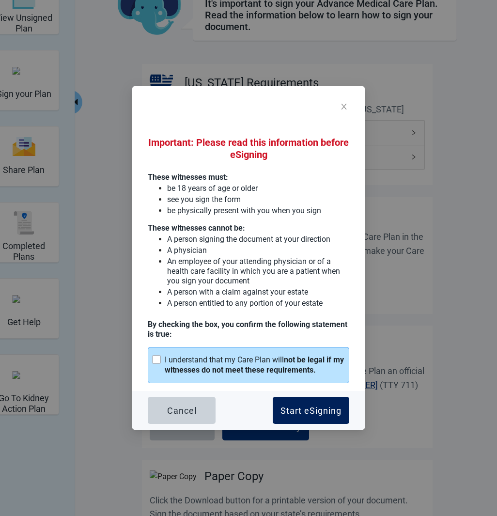
click at [295, 409] on div "Start eSigning" at bounding box center [311, 411] width 61 height 10
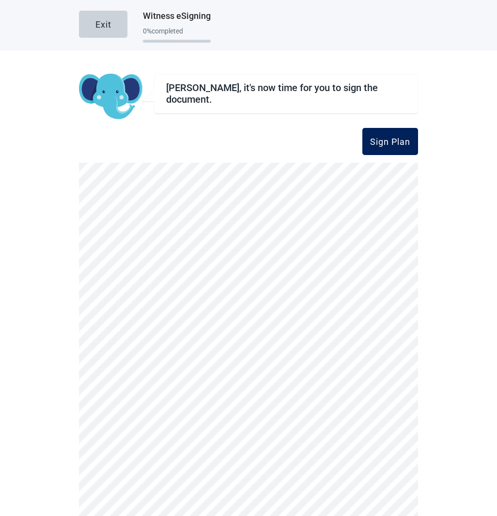
click at [374, 145] on div "Sign Plan" at bounding box center [390, 142] width 40 height 10
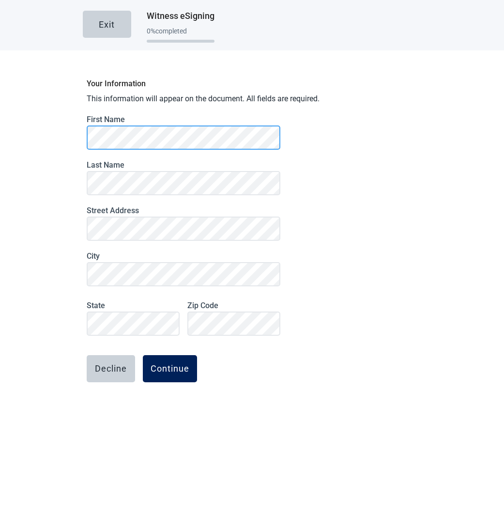
click at [153, 360] on button "Continue" at bounding box center [170, 368] width 54 height 27
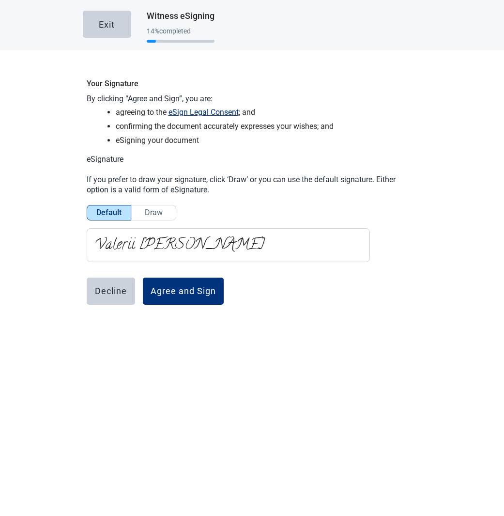
click at [266, 298] on div "Decline Agree and Sign" at bounding box center [184, 291] width 194 height 27
click at [277, 294] on div "Your Signature By clicking “Agree and Sign”, you are: agreeing to the eSign Leg…" at bounding box center [252, 216] width 339 height 285
